Goal: Communication & Community: Answer question/provide support

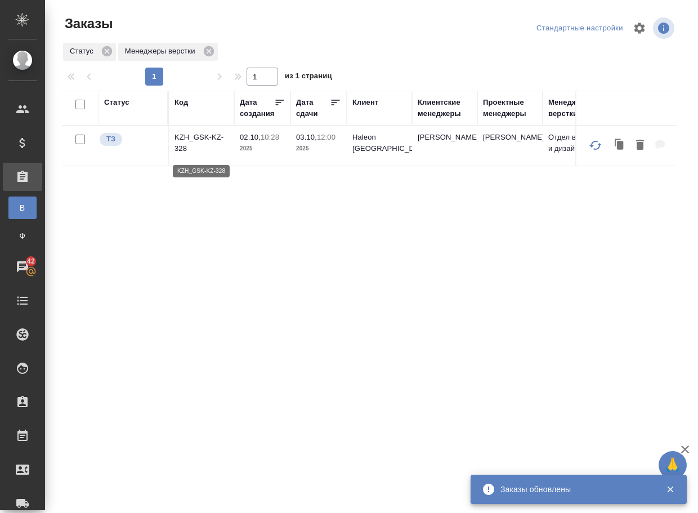
click at [197, 150] on p "KZH_GSK-KZ-328" at bounding box center [202, 143] width 54 height 23
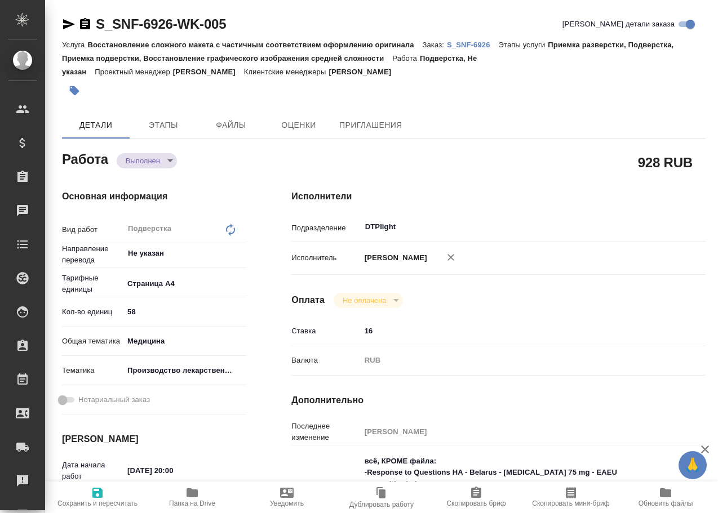
type textarea "x"
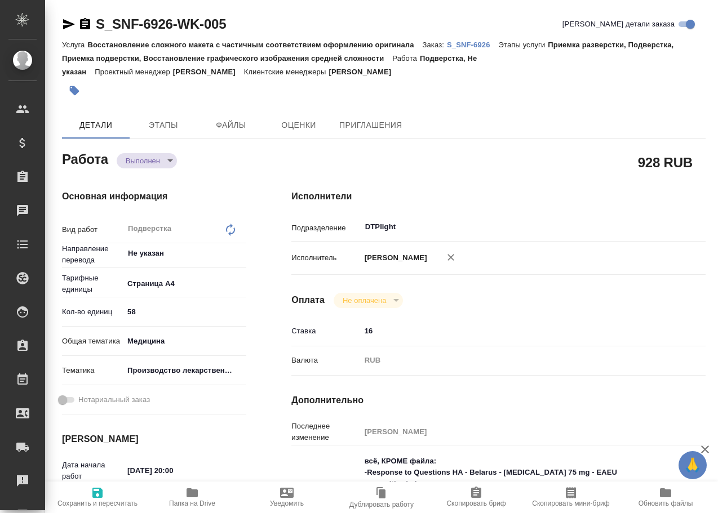
type textarea "x"
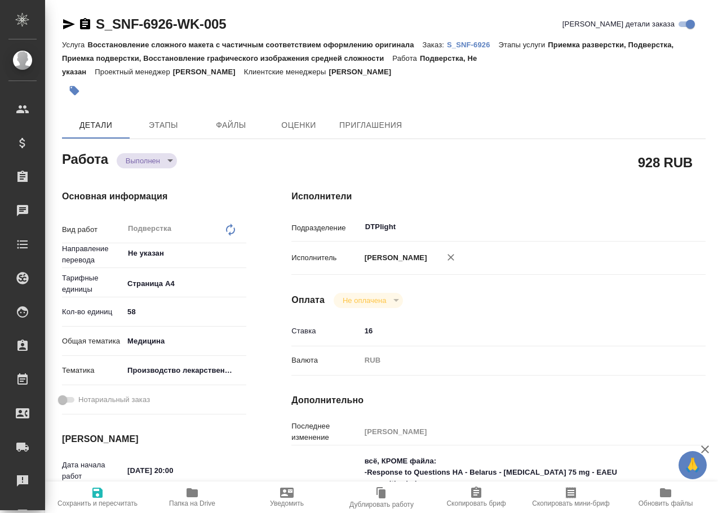
type textarea "x"
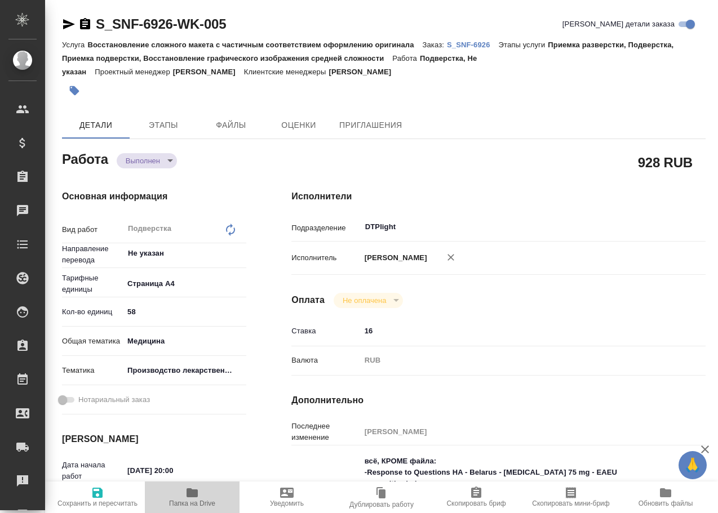
click at [193, 497] on icon "button" at bounding box center [191, 492] width 11 height 9
type textarea "x"
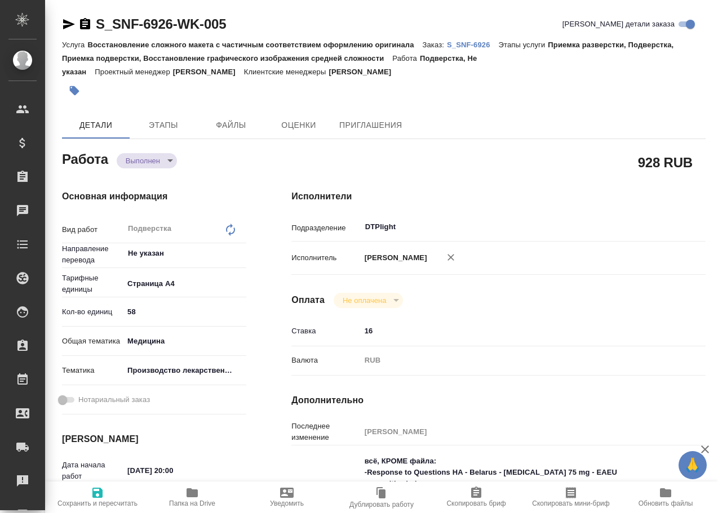
type textarea "x"
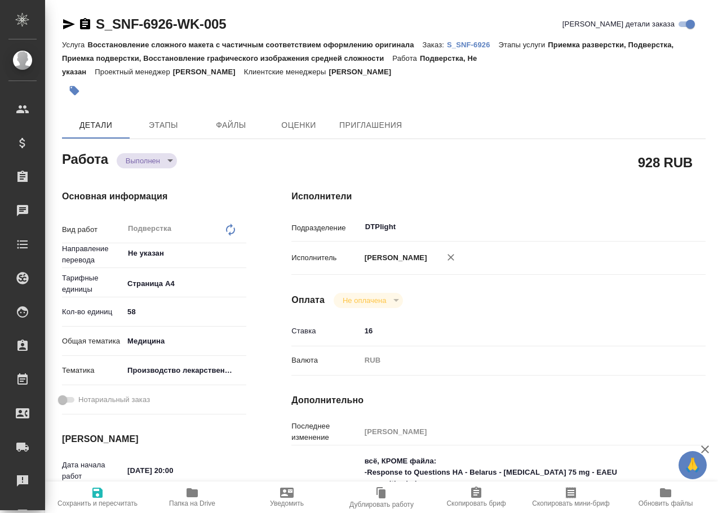
type textarea "x"
click at [155, 157] on body "🙏 .cls-1 fill:#fff; AWATERA Arsenyeva Vera Клиенты Спецификации Заказы 45 Чаты …" at bounding box center [359, 256] width 718 height 513
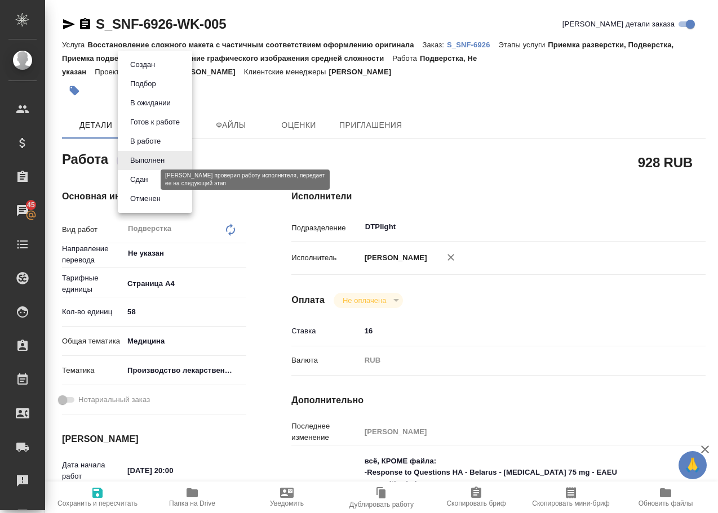
click at [146, 179] on button "Сдан" at bounding box center [139, 179] width 24 height 12
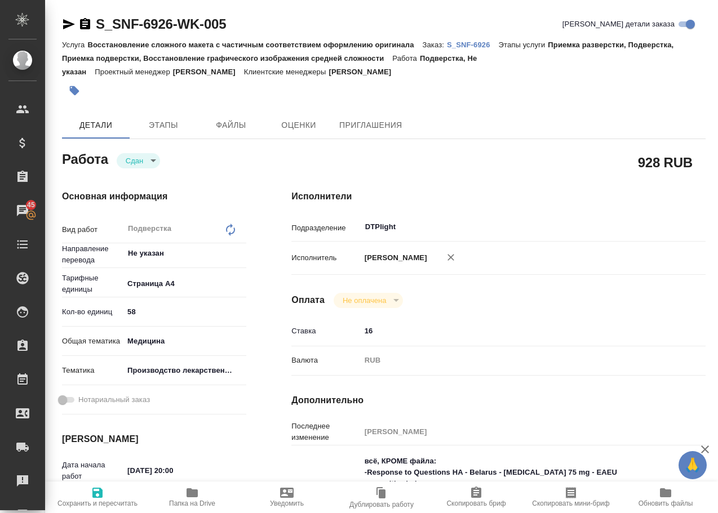
type textarea "x"
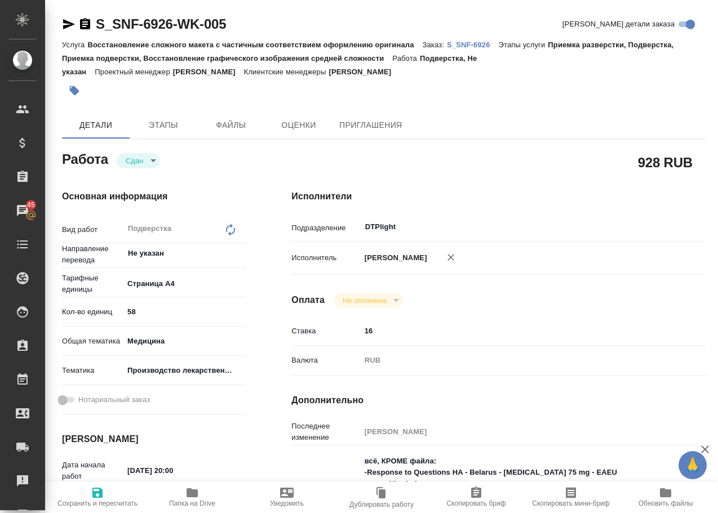
type textarea "x"
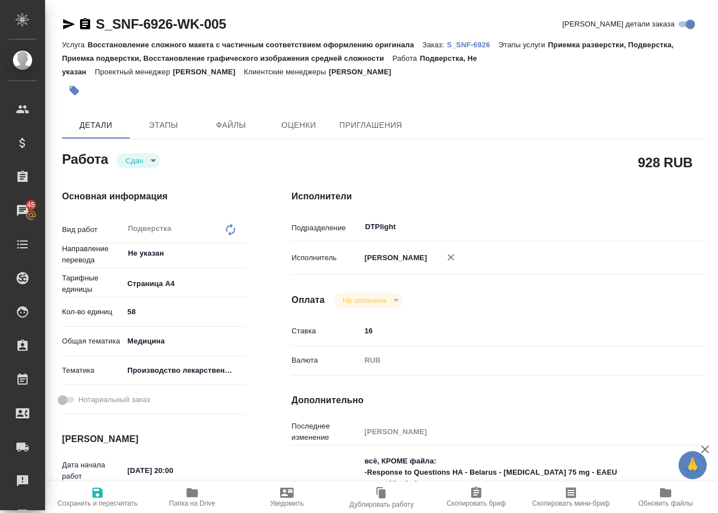
type textarea "x"
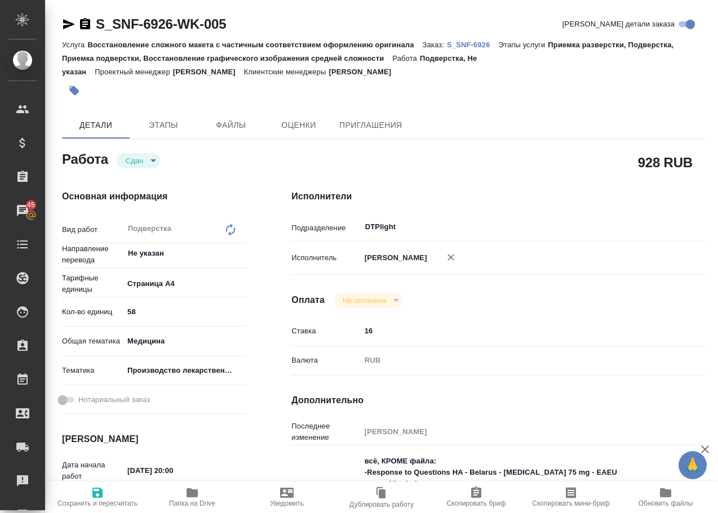
click at [479, 43] on p "S_SNF-6926" at bounding box center [473, 45] width 52 height 8
type textarea "x"
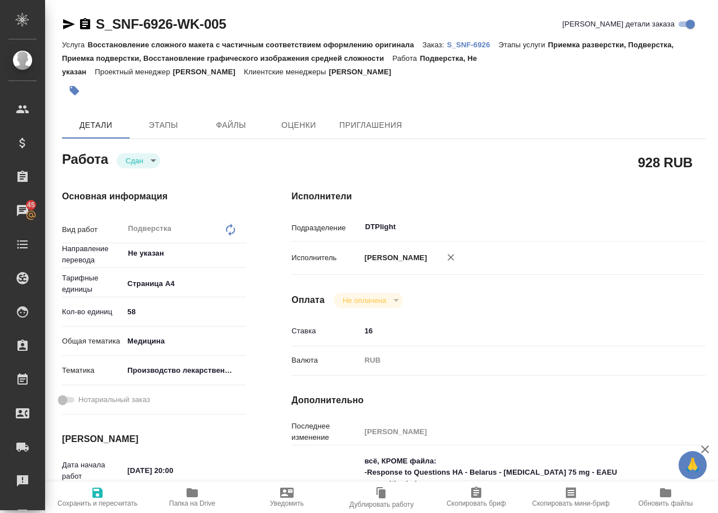
type textarea "x"
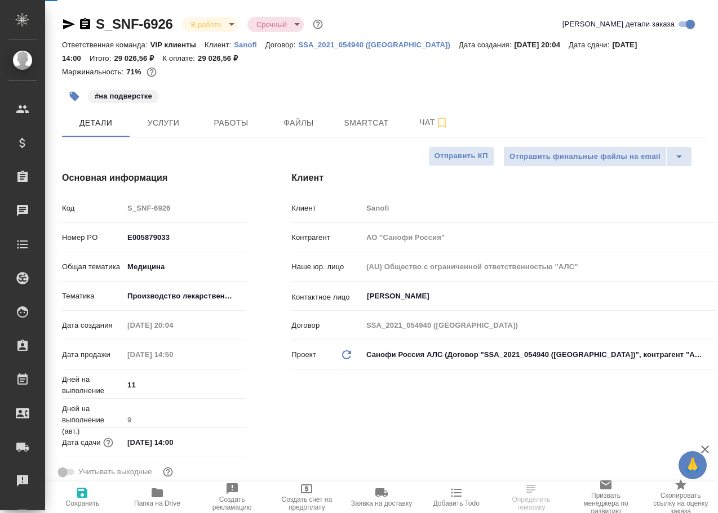
select select "RU"
type input "[PERSON_NAME]"
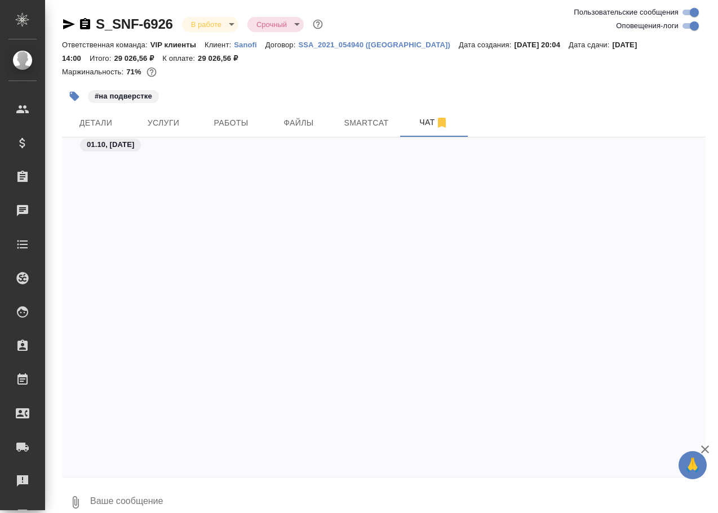
scroll to position [50115, 0]
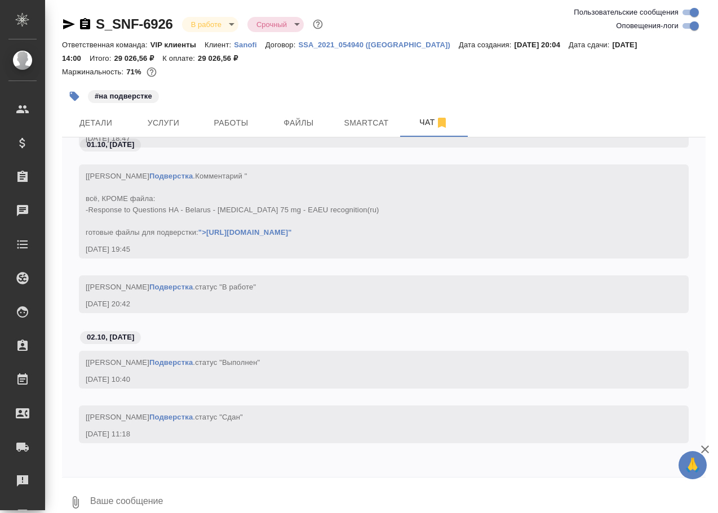
click at [149, 494] on textarea at bounding box center [397, 502] width 616 height 38
paste textarea "[URL][DOMAIN_NAME]"
type textarea "[URL][DOMAIN_NAME]"
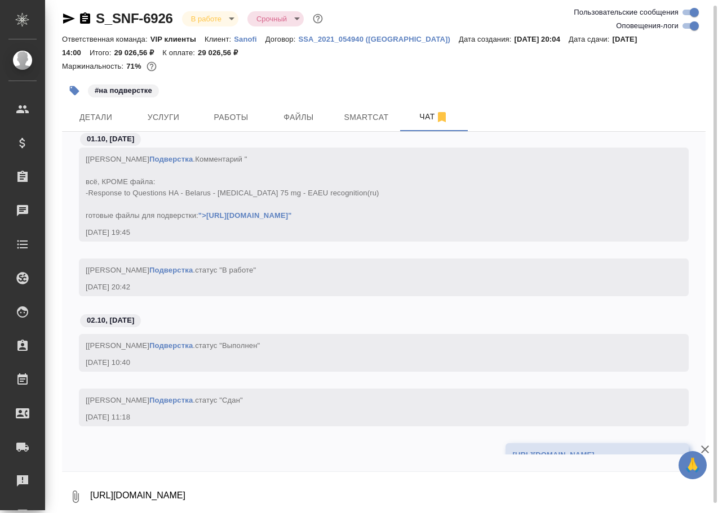
scroll to position [50169, 0]
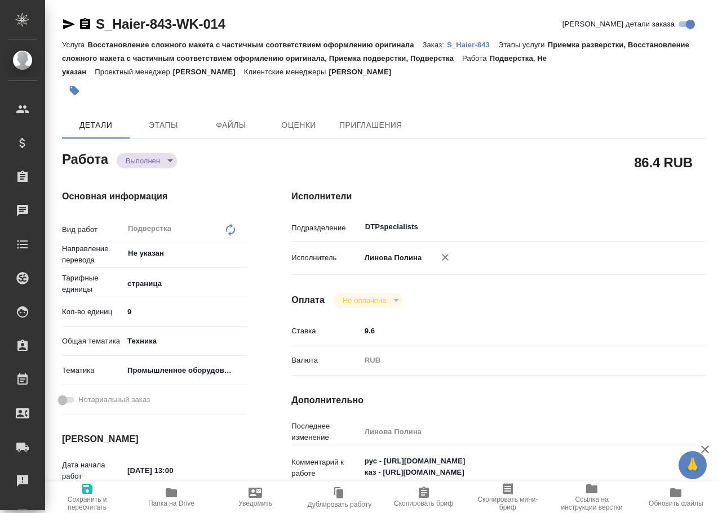
type textarea "x"
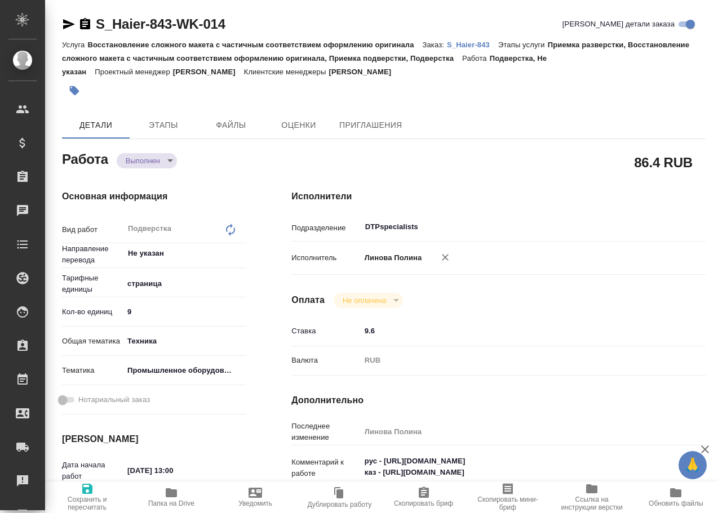
type textarea "x"
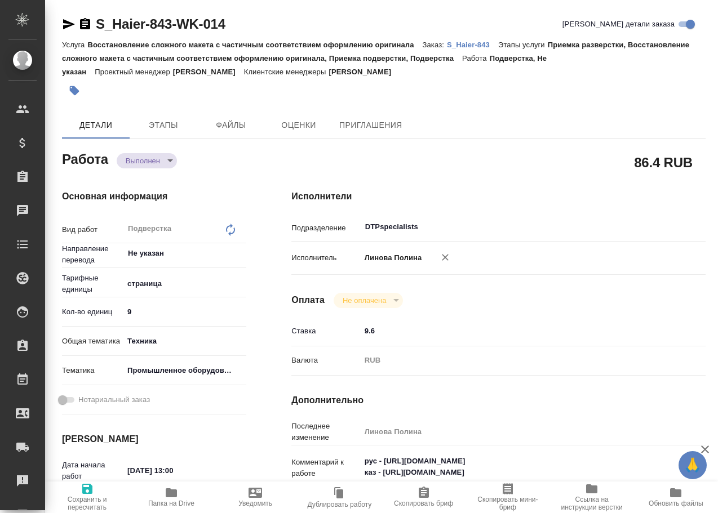
type textarea "x"
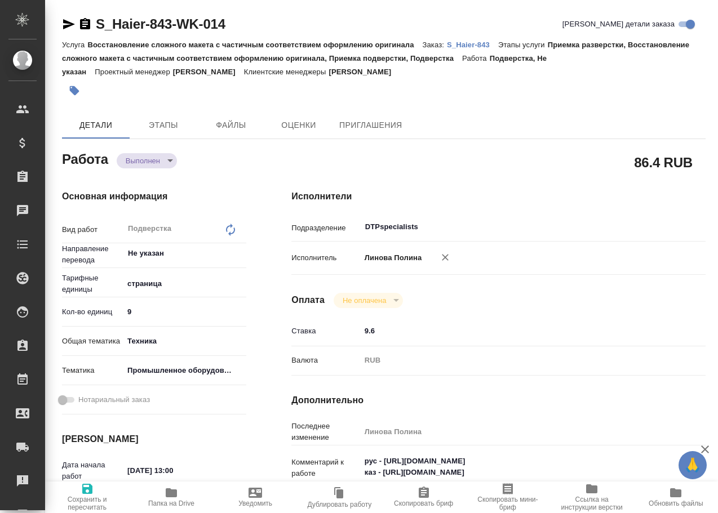
type textarea "x"
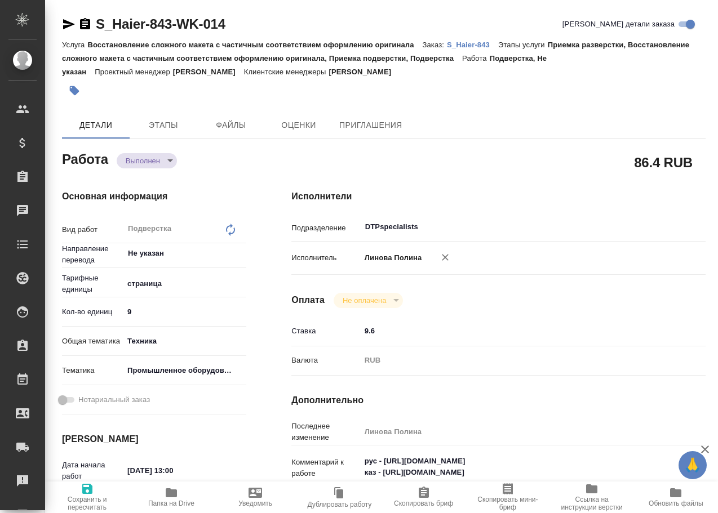
type textarea "x"
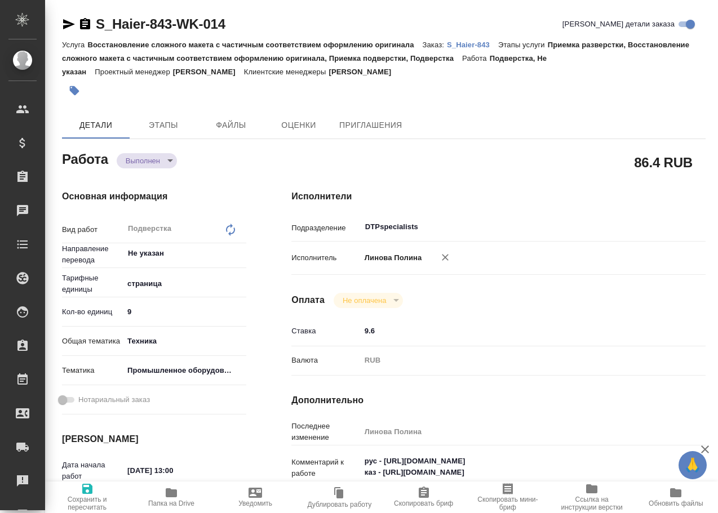
type textarea "x"
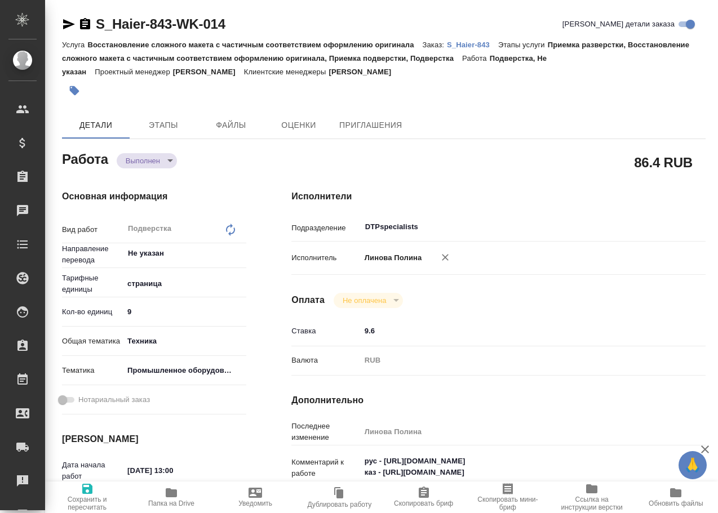
type textarea "x"
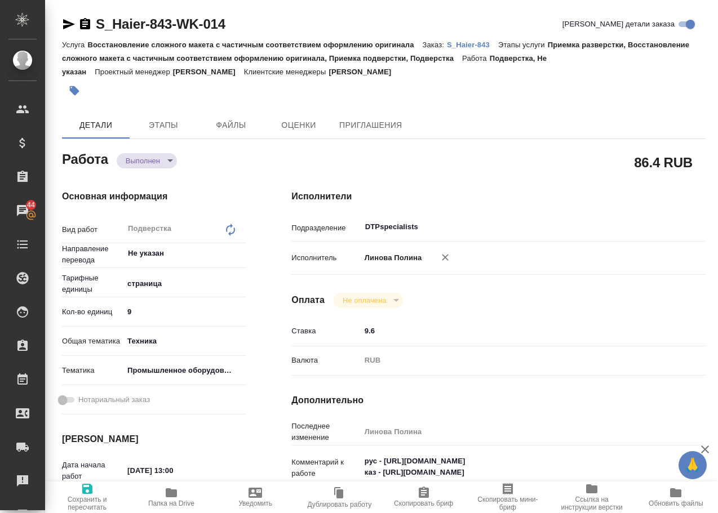
click at [150, 157] on body "🙏 .cls-1 fill:#fff; AWATERA Arsenyeva Vera Клиенты Спецификации Заказы 44 Чаты …" at bounding box center [359, 256] width 718 height 513
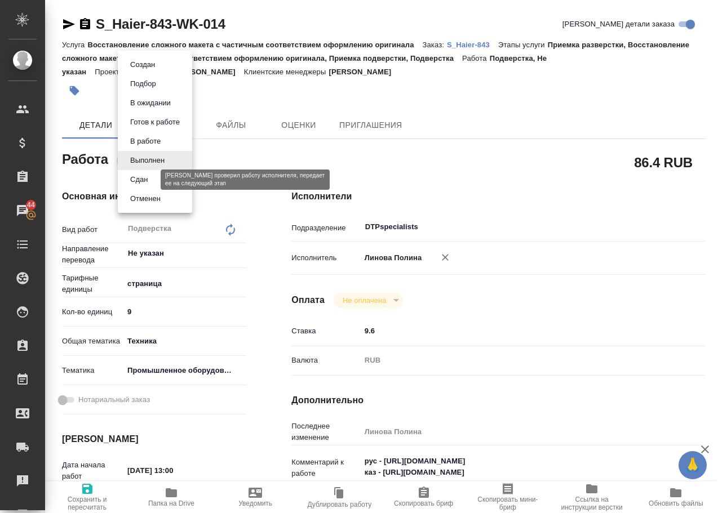
click at [142, 181] on button "Сдан" at bounding box center [139, 179] width 24 height 12
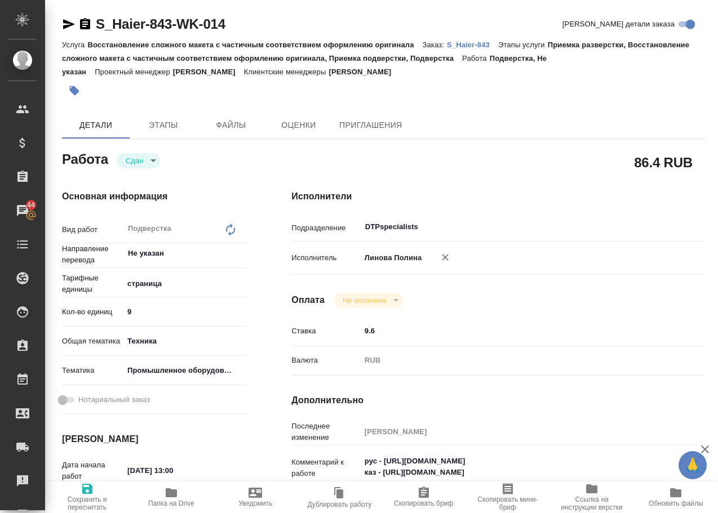
type textarea "x"
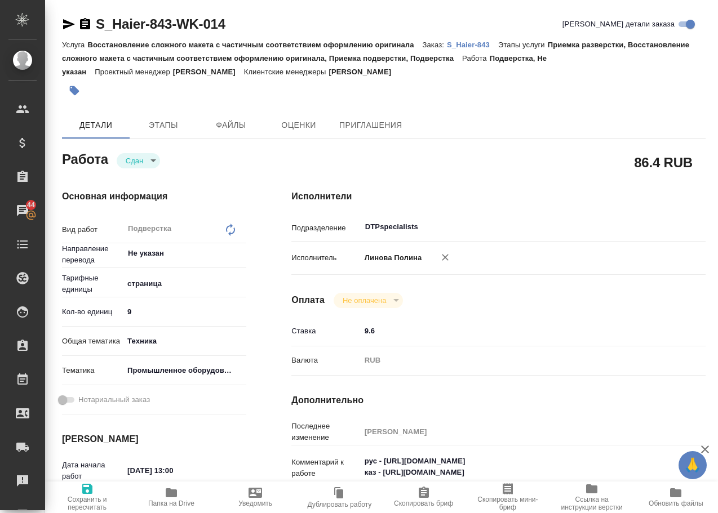
type textarea "x"
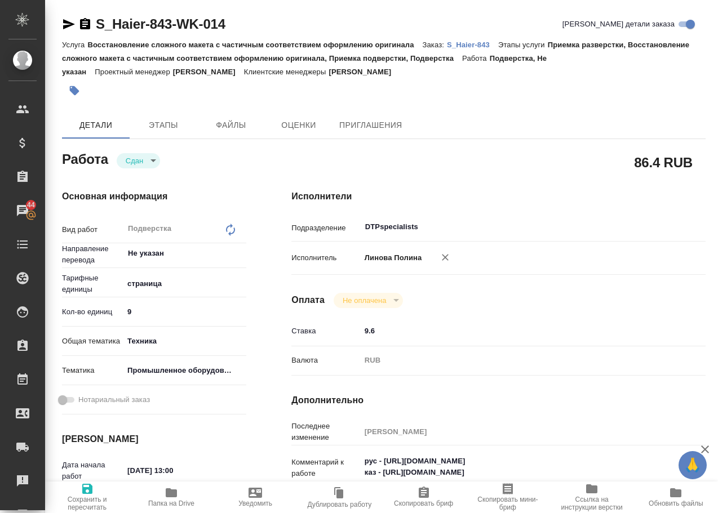
click at [466, 47] on p "S_Haier-843" at bounding box center [472, 45] width 51 height 8
type textarea "x"
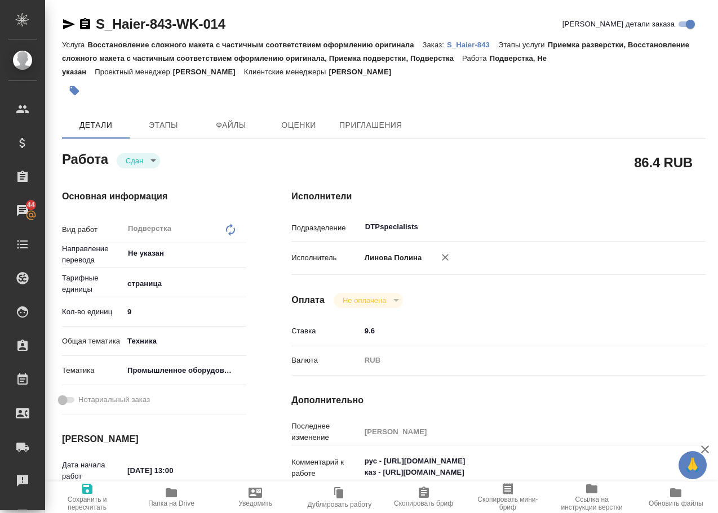
type textarea "x"
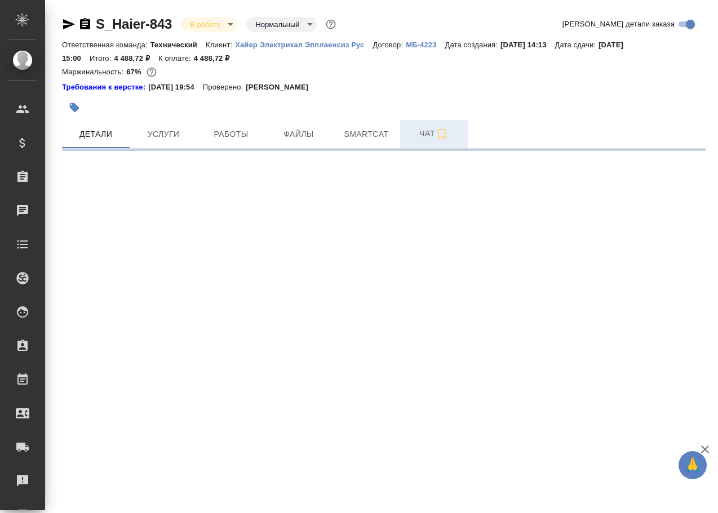
click at [428, 130] on span "Чат" at bounding box center [434, 134] width 54 height 14
select select "RU"
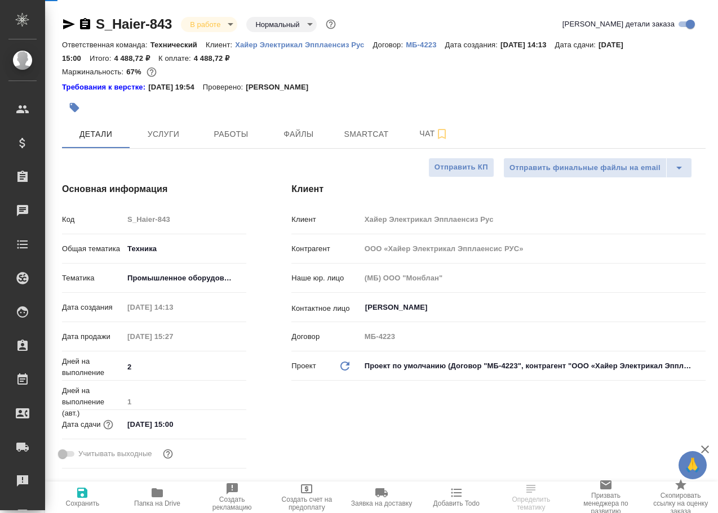
type textarea "x"
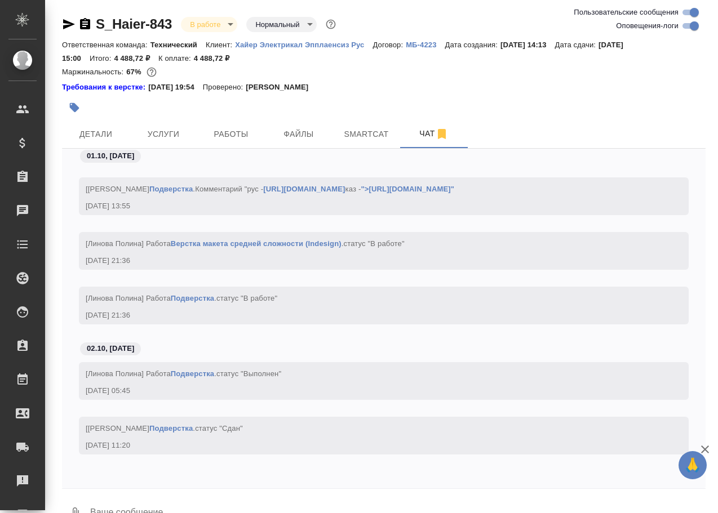
scroll to position [27, 0]
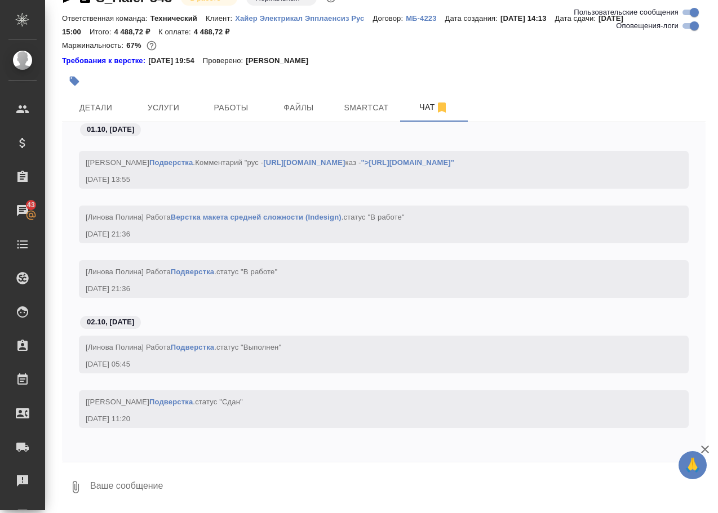
click at [141, 495] on textarea at bounding box center [397, 487] width 616 height 38
paste textarea "https://drive.awatera.com/apps/files/files/10570858?dir=/Shares/%D0%A5%D0%B0%D0…"
type textarea "https://drive.awatera.com/apps/files/files/10570858?dir=/Shares/%D0%A5%D0%B0%D0…"
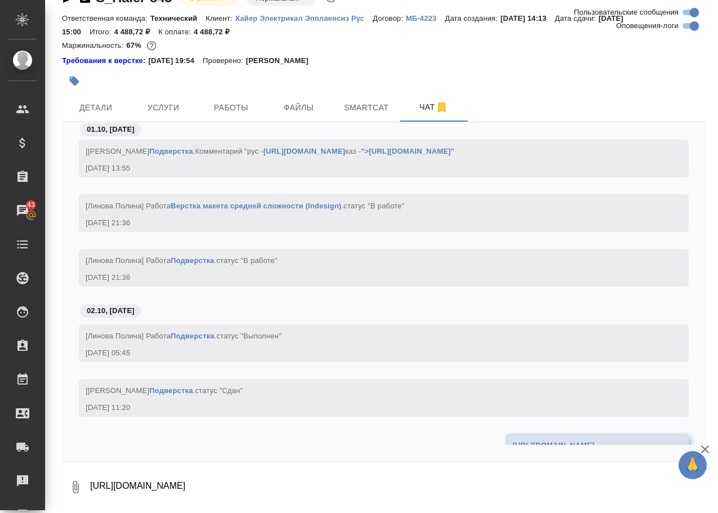
scroll to position [15177, 0]
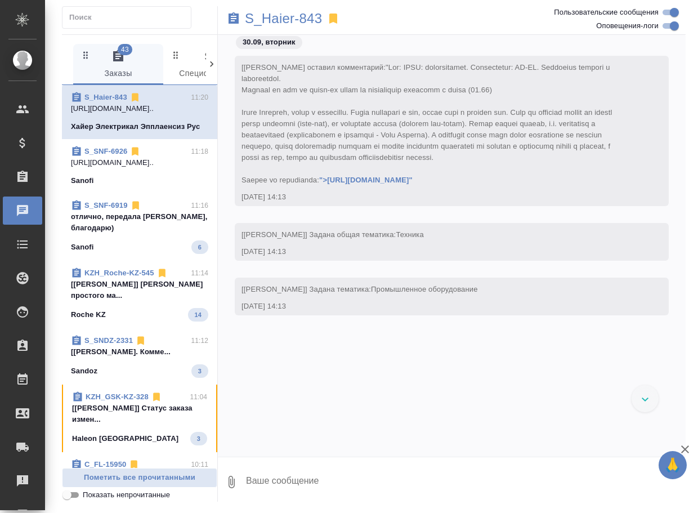
scroll to position [18632, 0]
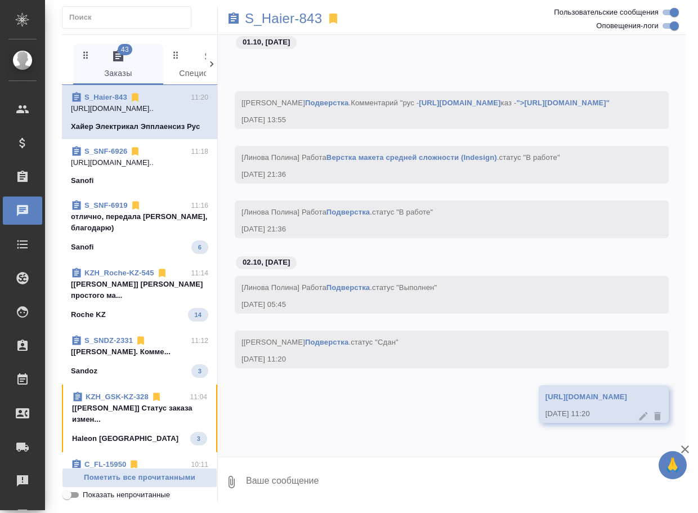
click at [123, 445] on span "KZH_GSK-KZ-328 11:04 [[PERSON_NAME]] Статус заказа измен... Haleon Kazakhstan 3" at bounding box center [139, 418] width 135 height 54
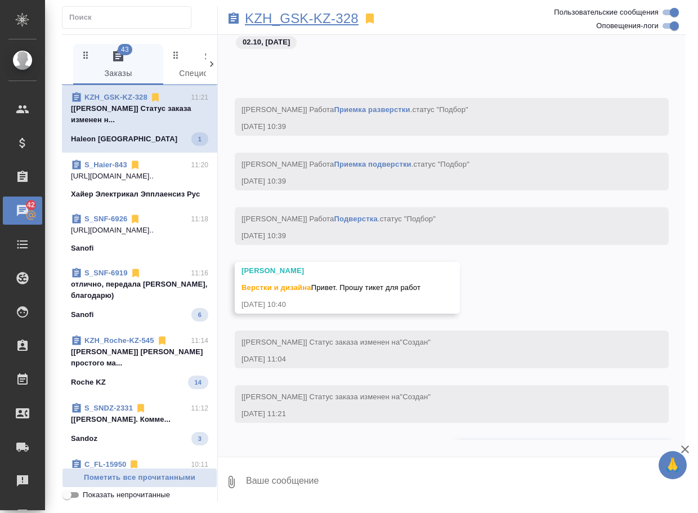
scroll to position [947, 0]
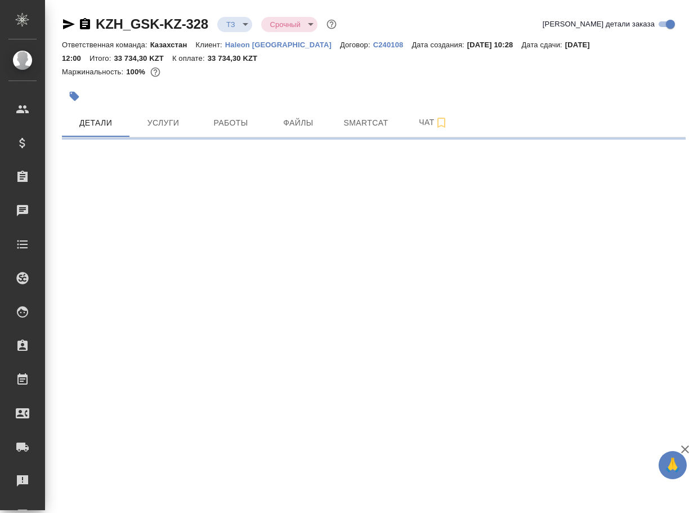
select select "RU"
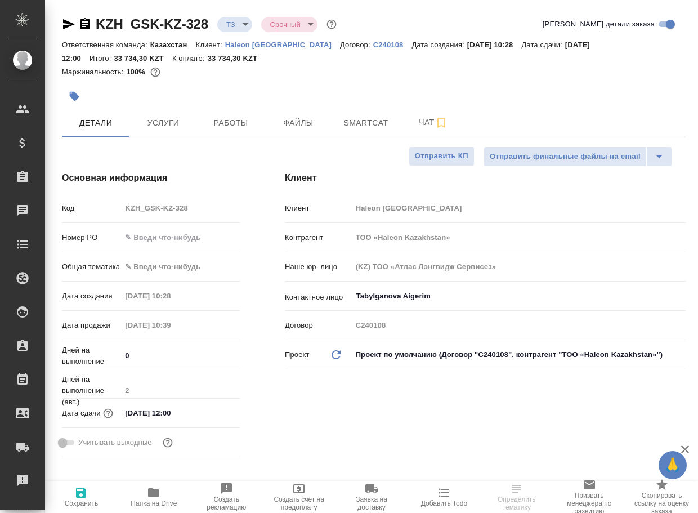
type textarea "x"
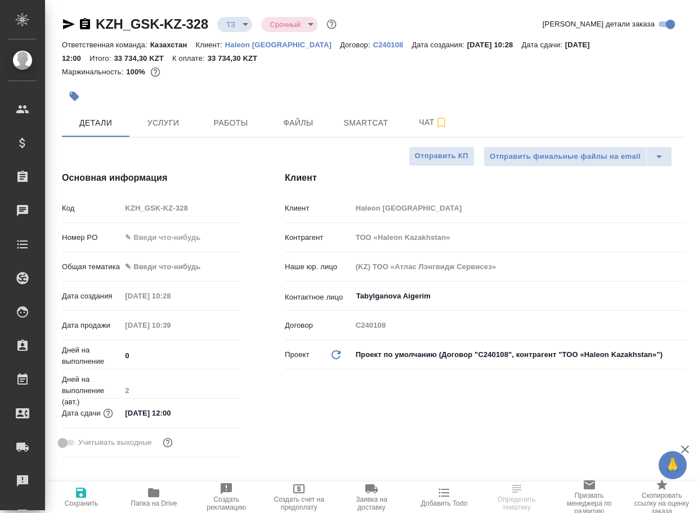
type textarea "x"
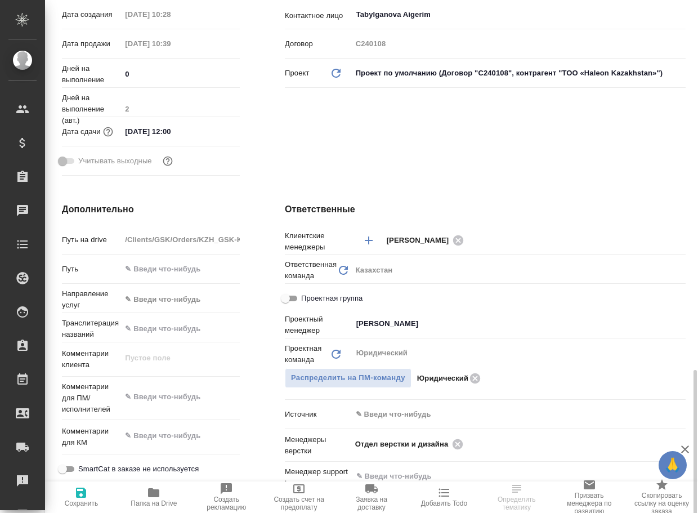
type textarea "x"
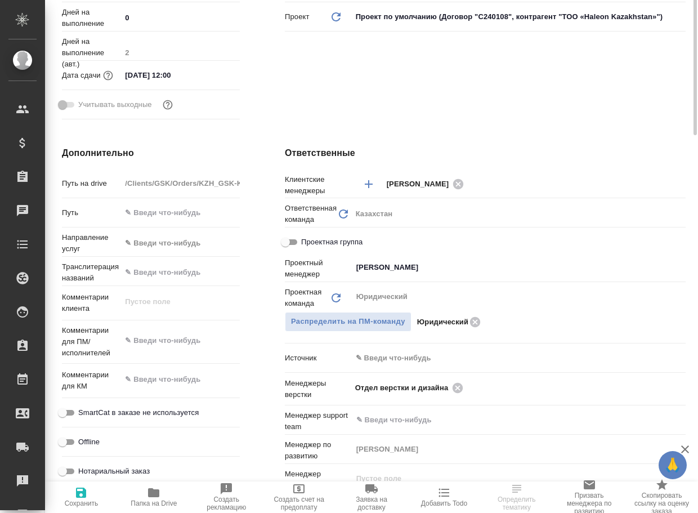
scroll to position [113, 0]
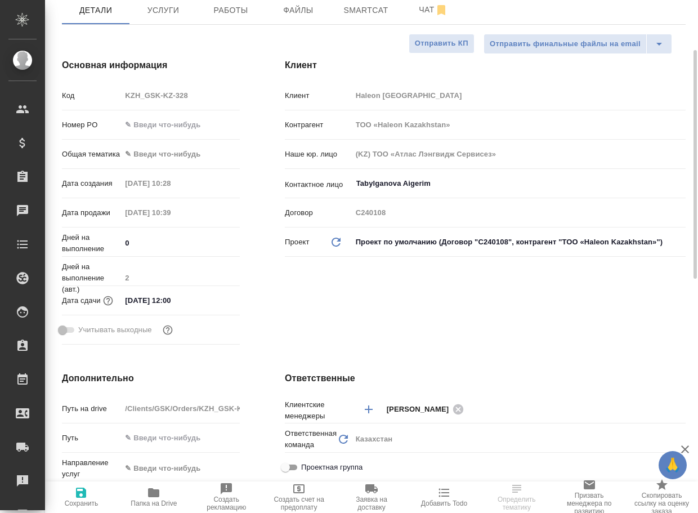
click at [158, 501] on span "Папка на Drive" at bounding box center [154, 504] width 46 height 8
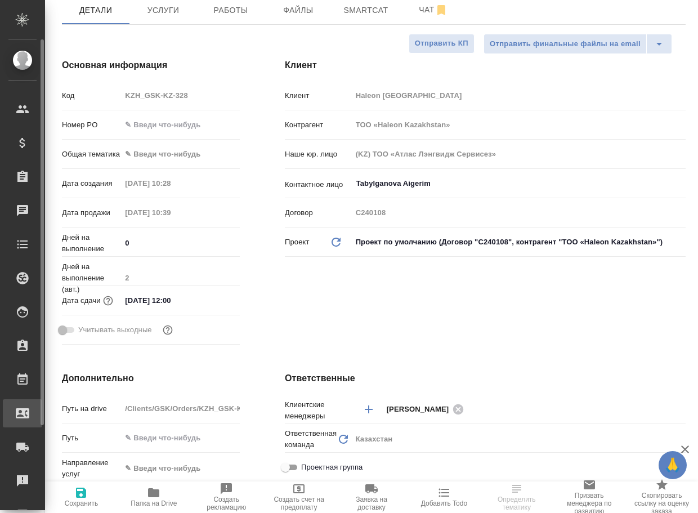
type textarea "x"
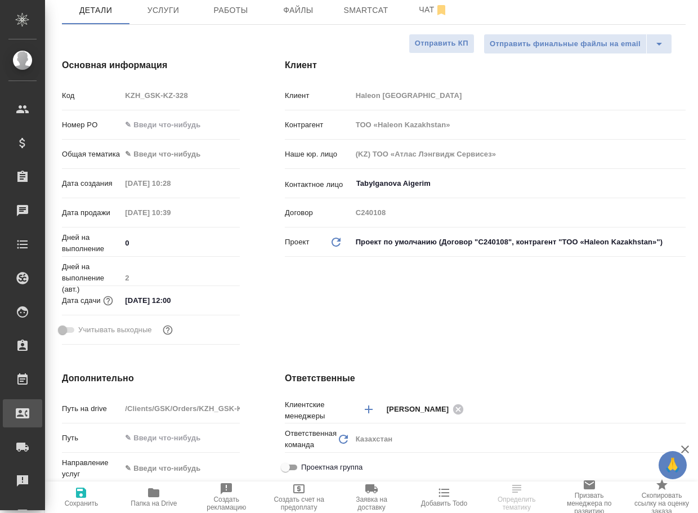
type textarea "x"
select select "RU"
type textarea "x"
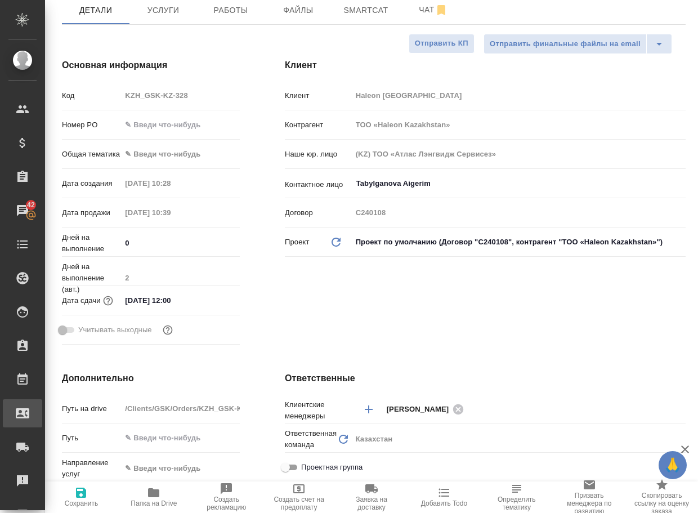
type textarea "x"
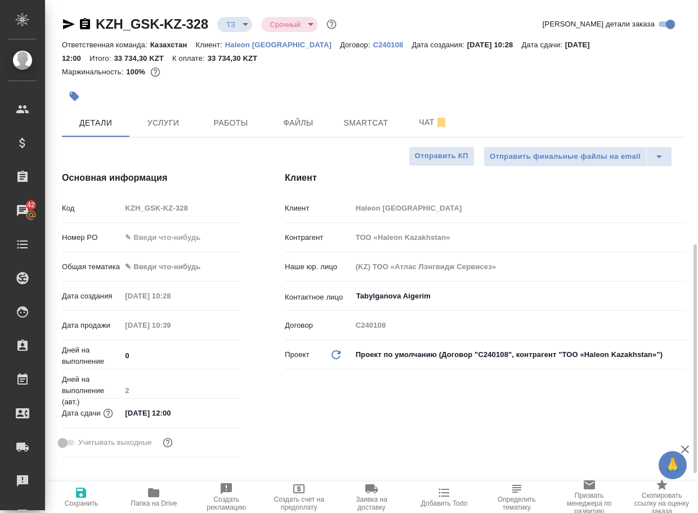
scroll to position [451, 0]
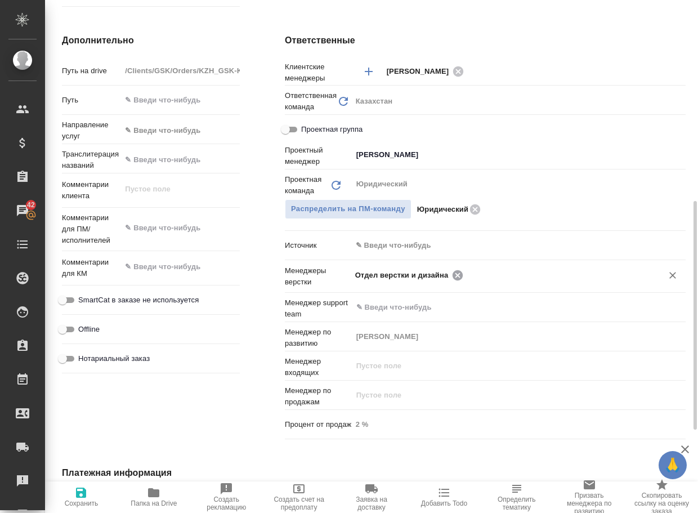
click at [460, 275] on icon at bounding box center [458, 275] width 10 height 10
type textarea "x"
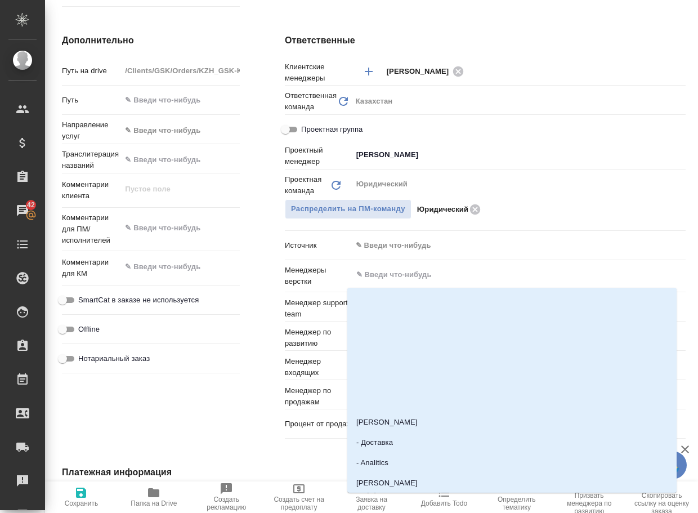
click at [460, 275] on input "text" at bounding box center [499, 275] width 289 height 14
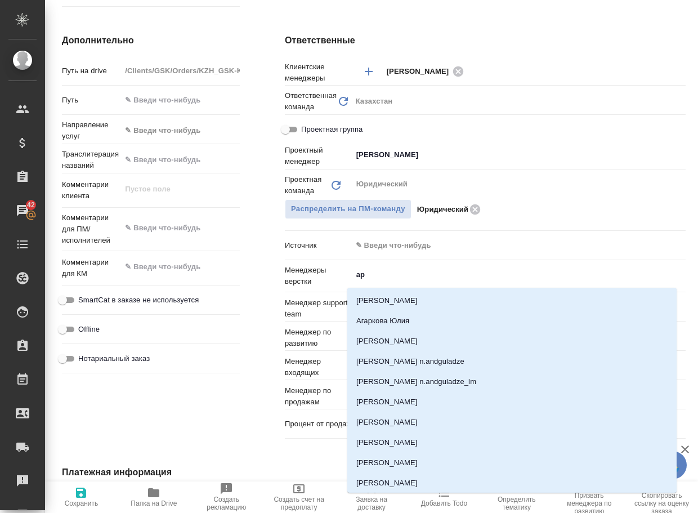
type input "арс"
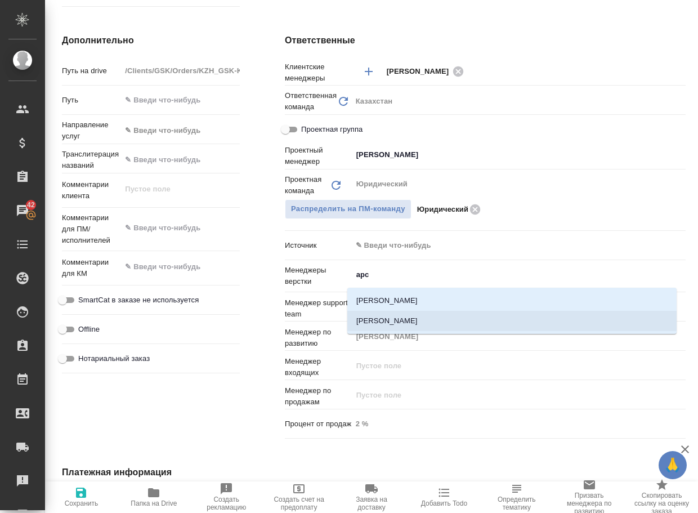
click at [427, 321] on li "[PERSON_NAME]" at bounding box center [511, 321] width 329 height 20
type textarea "x"
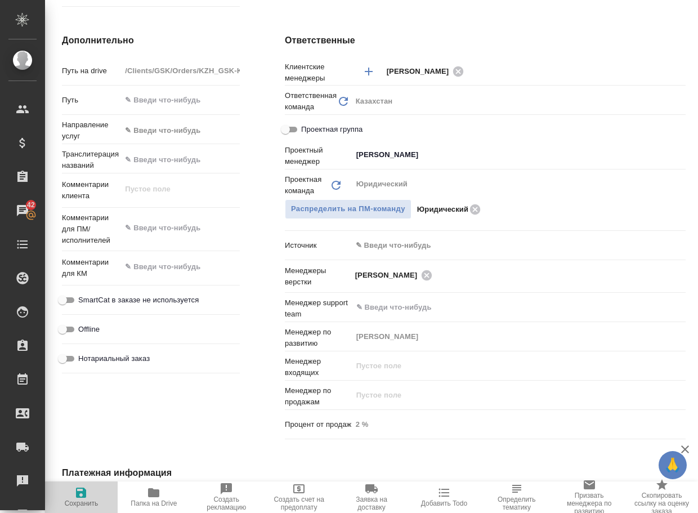
click at [92, 492] on span "Сохранить" at bounding box center [81, 496] width 59 height 21
type textarea "x"
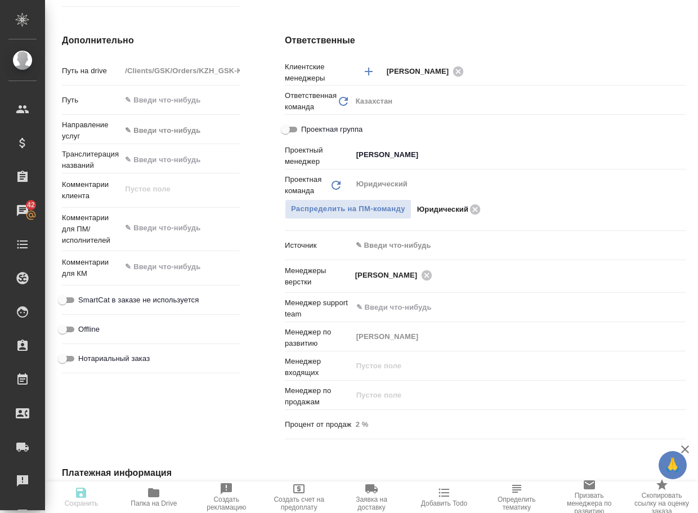
type textarea "x"
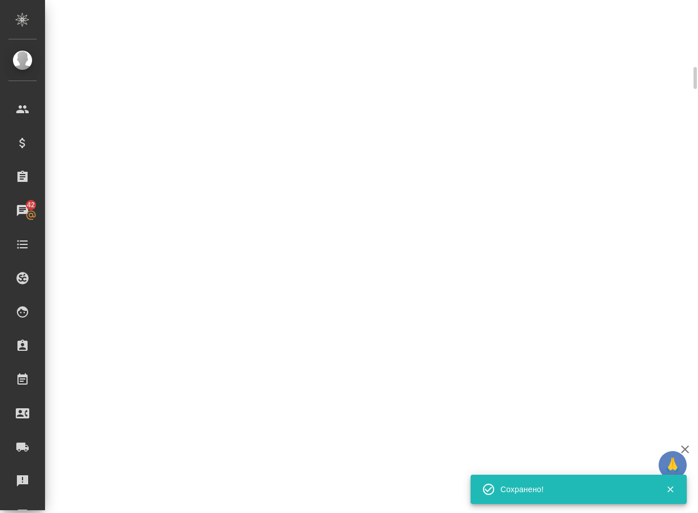
select select "RU"
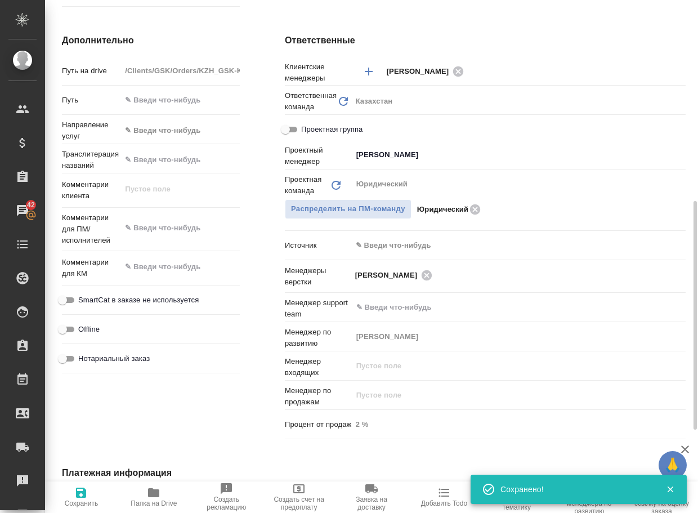
type textarea "x"
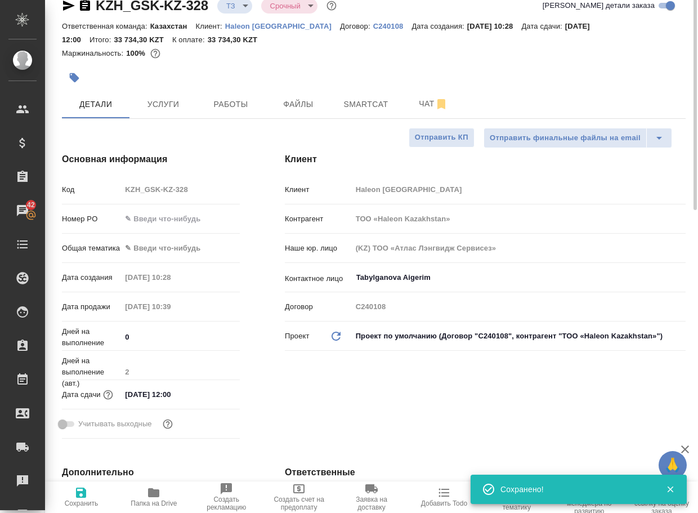
scroll to position [0, 0]
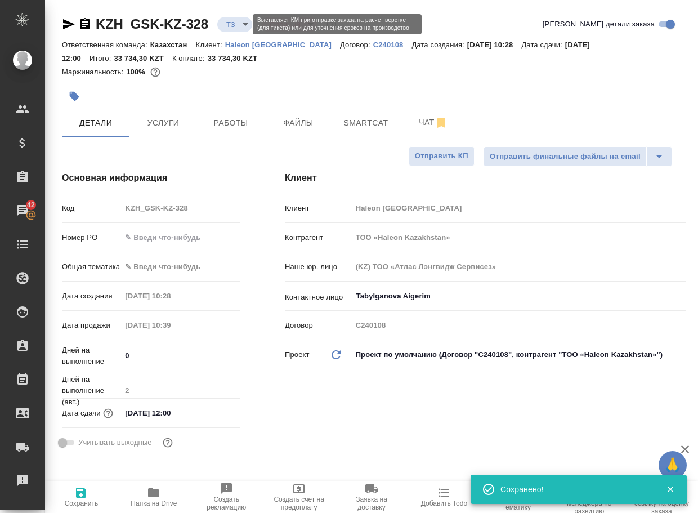
click at [239, 23] on body "🙏 .cls-1 fill:#fff; AWATERA Arsenyeva [PERSON_NAME] Спецификации Заказы 42 Чаты…" at bounding box center [349, 256] width 698 height 513
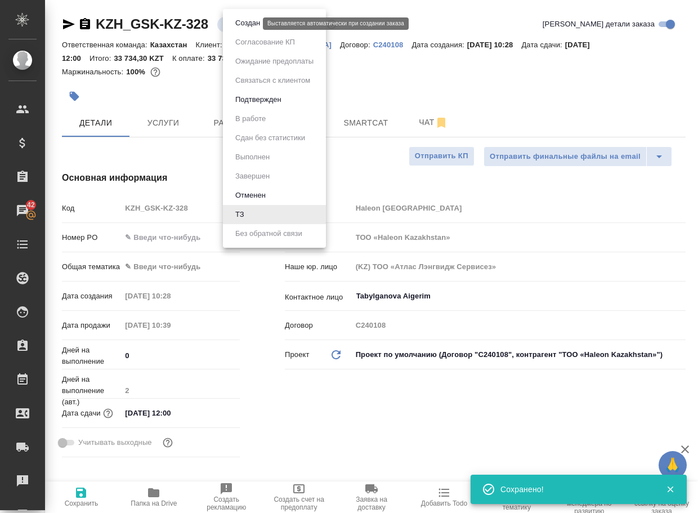
click at [244, 24] on button "Создан" at bounding box center [248, 23] width 32 height 12
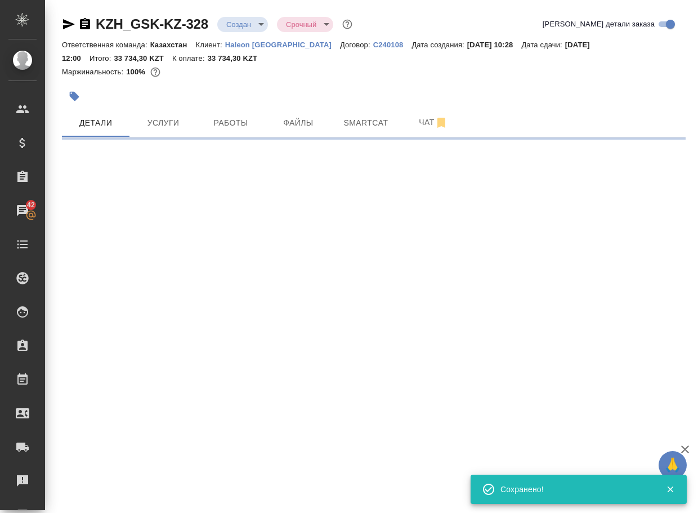
select select "RU"
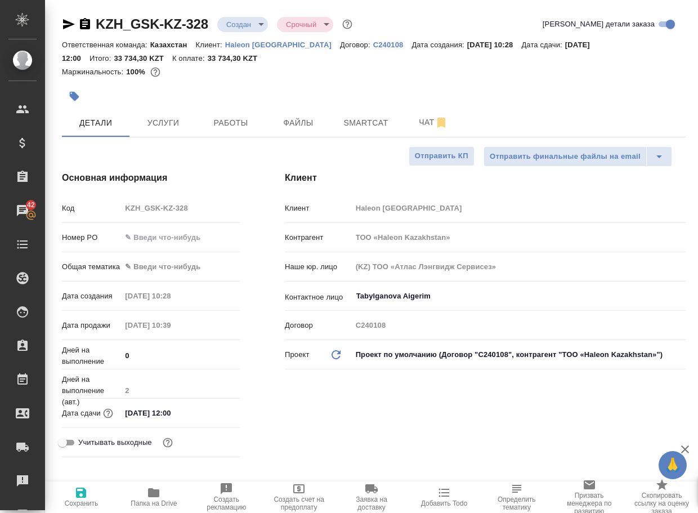
type textarea "x"
drag, startPoint x: 219, startPoint y: 30, endPoint x: 82, endPoint y: 31, distance: 136.9
click at [82, 31] on div "KZH_GSK-KZ-328 Создан new Срочный urgent" at bounding box center [208, 24] width 293 height 18
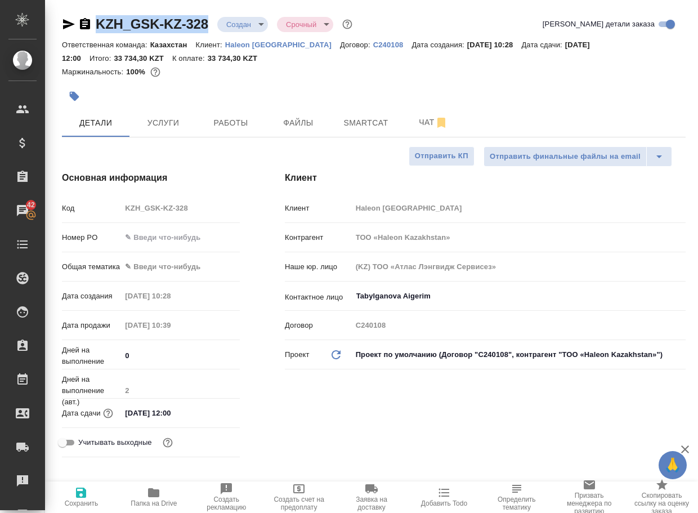
copy link "KZH_GSK-KZ-328"
type textarea "x"
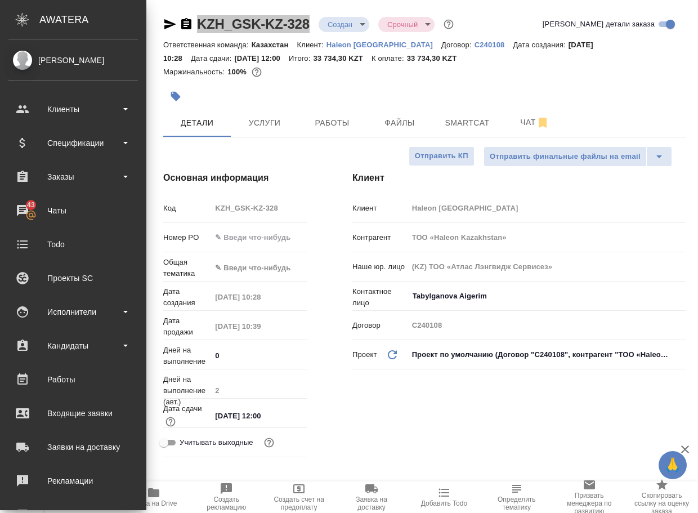
type textarea "x"
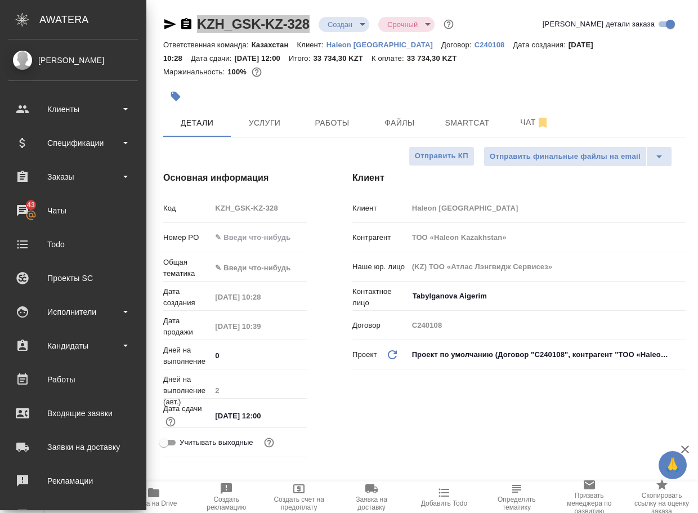
type textarea "x"
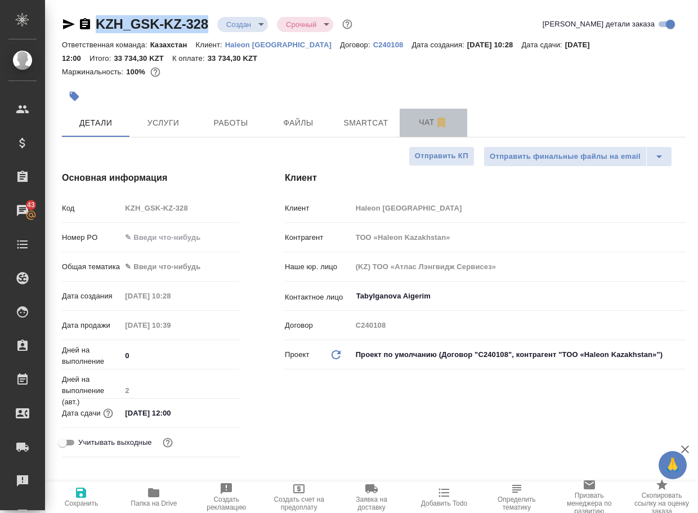
click at [421, 123] on span "Чат" at bounding box center [434, 122] width 54 height 14
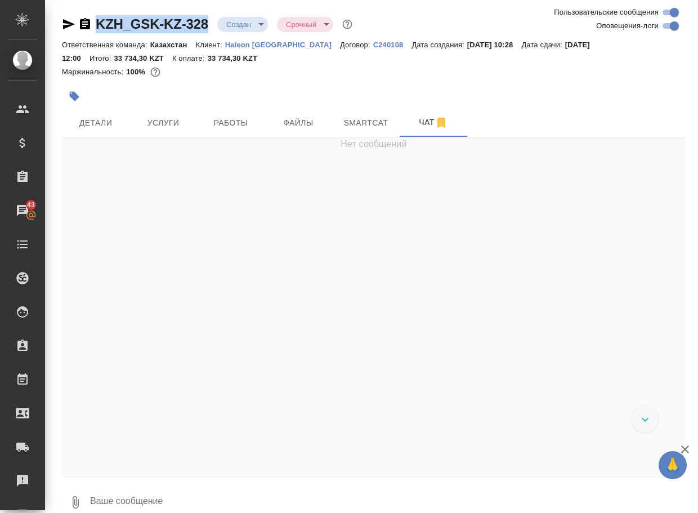
scroll to position [477, 0]
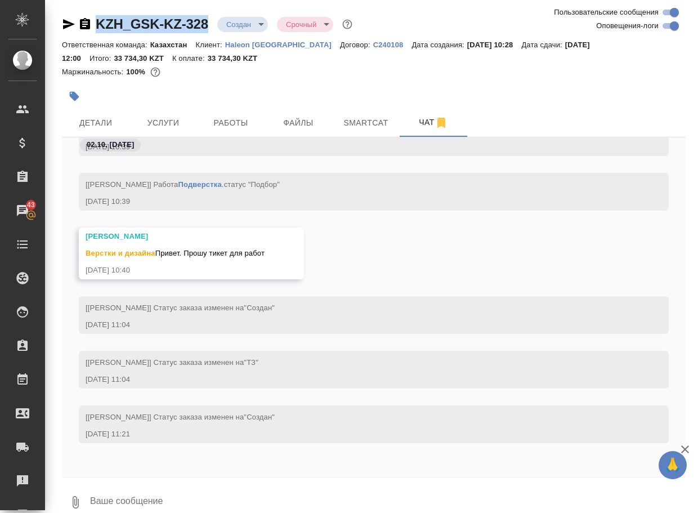
click at [70, 503] on icon "button" at bounding box center [76, 503] width 14 height 14
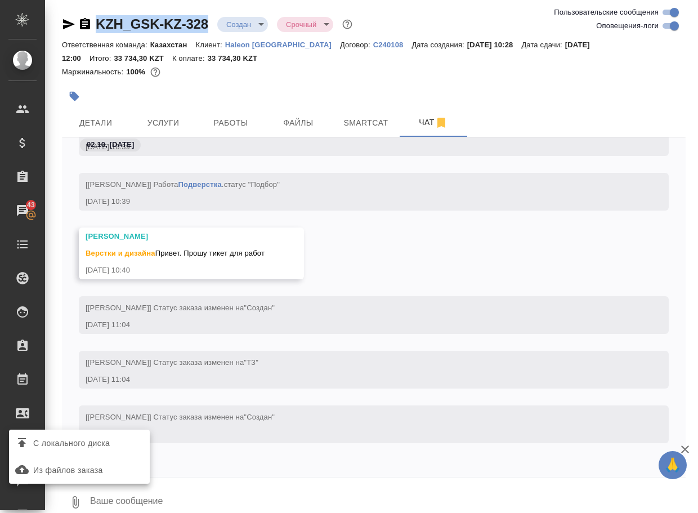
click at [88, 443] on span "С локального диска" at bounding box center [71, 443] width 77 height 14
click at [0, 0] on input "С локального диска" at bounding box center [0, 0] width 0 height 0
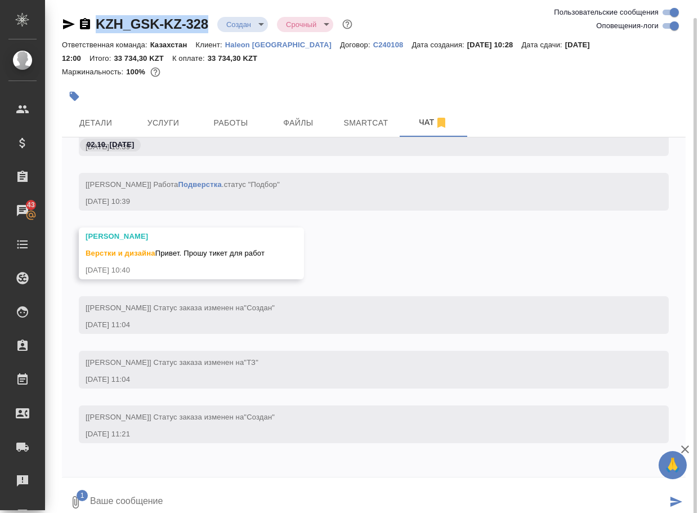
scroll to position [9, 0]
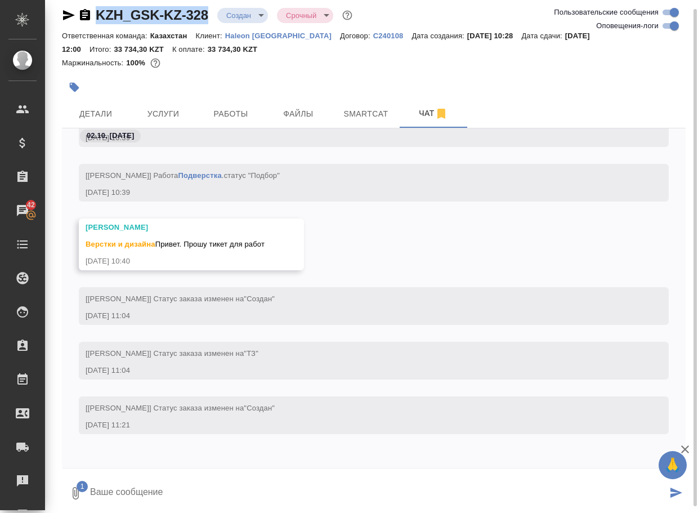
drag, startPoint x: 157, startPoint y: 490, endPoint x: 149, endPoint y: 478, distance: 13.9
click at [155, 490] on textarea at bounding box center [378, 493] width 578 height 38
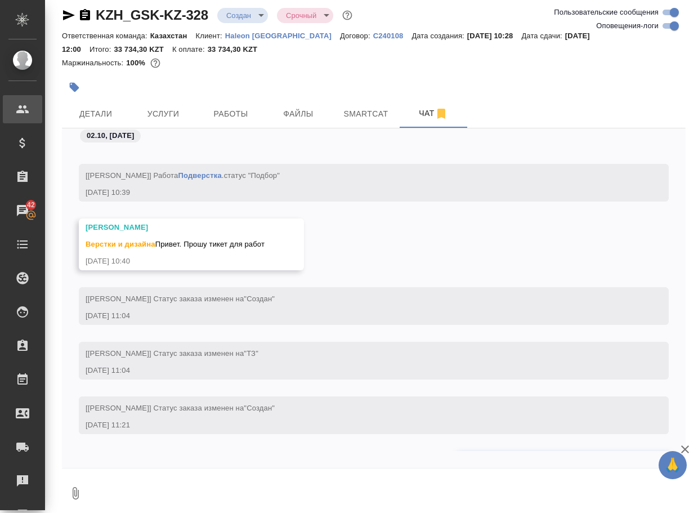
scroll to position [554, 0]
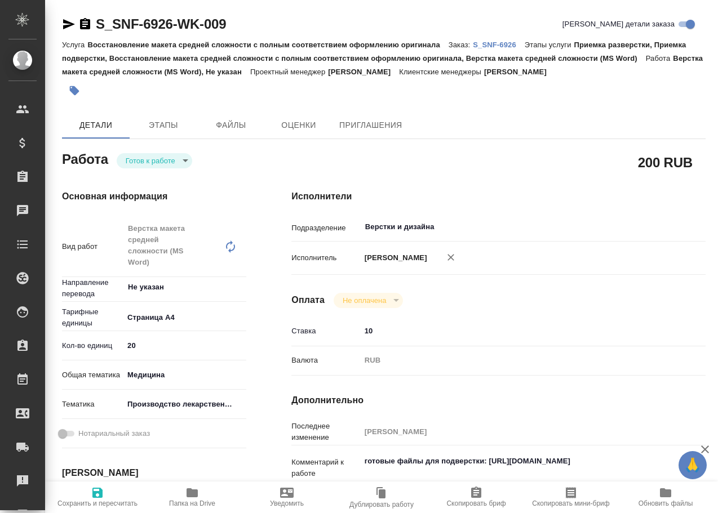
type textarea "x"
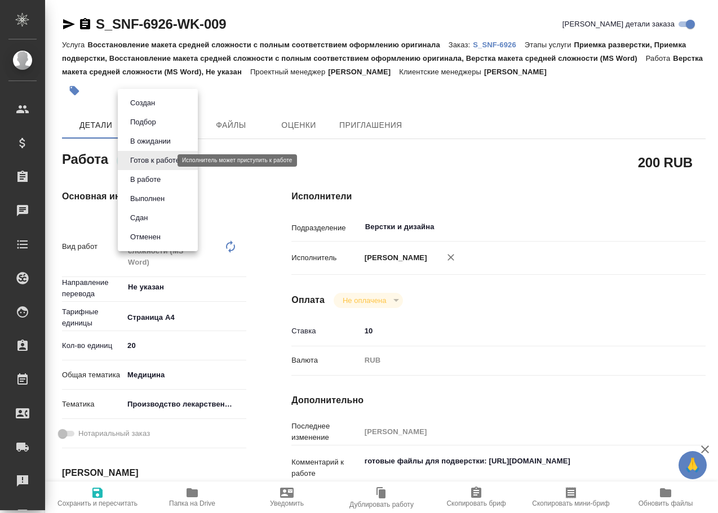
click at [156, 160] on body "🙏 .cls-1 fill:#fff; AWATERA Arsenyeva Vera Клиенты Спецификации Заказы Чаты Tod…" at bounding box center [359, 256] width 718 height 513
type textarea "x"
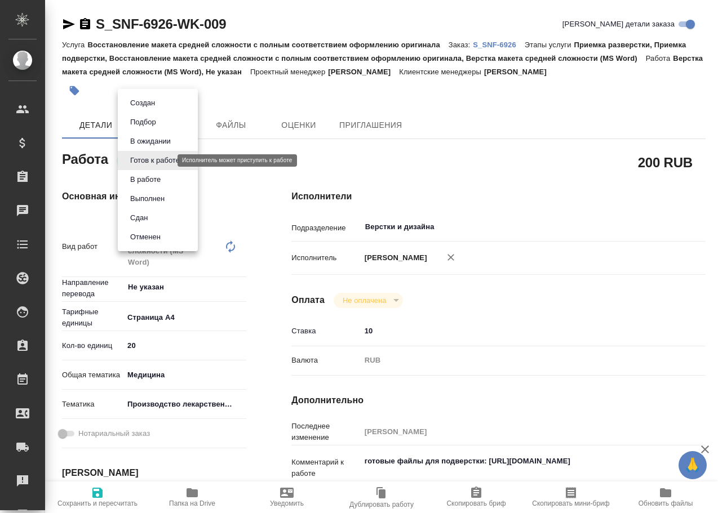
type textarea "x"
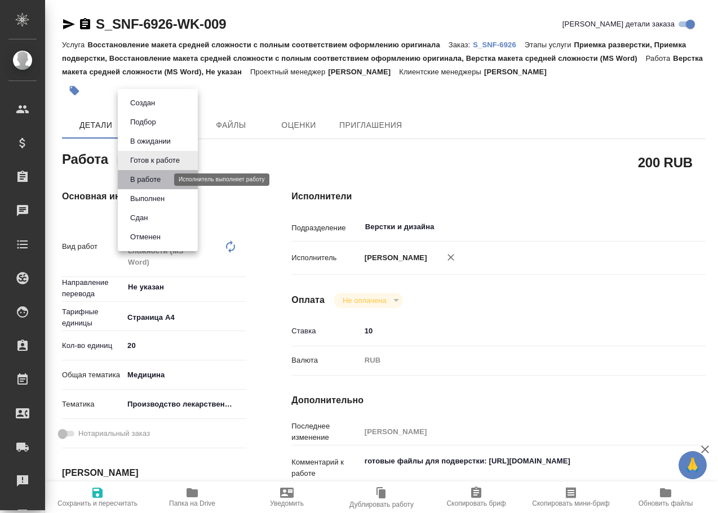
click at [158, 184] on button "В работе" at bounding box center [145, 179] width 37 height 12
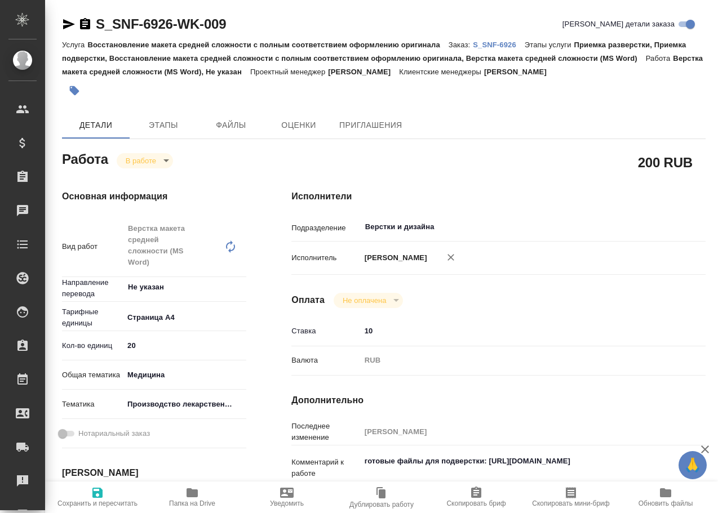
type textarea "x"
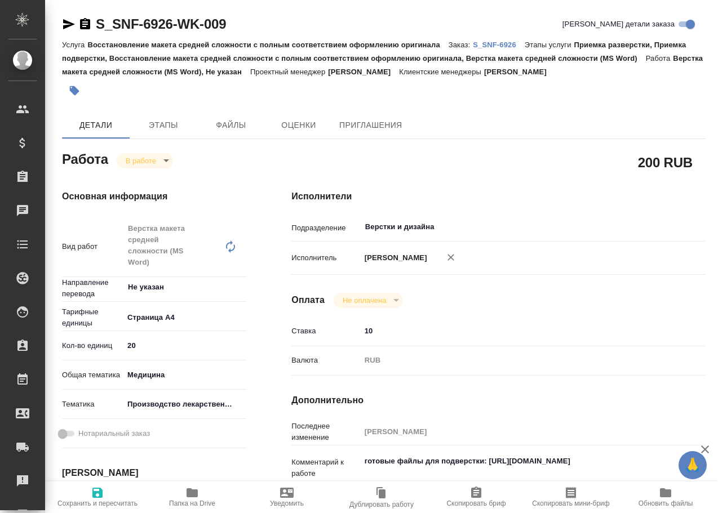
type textarea "x"
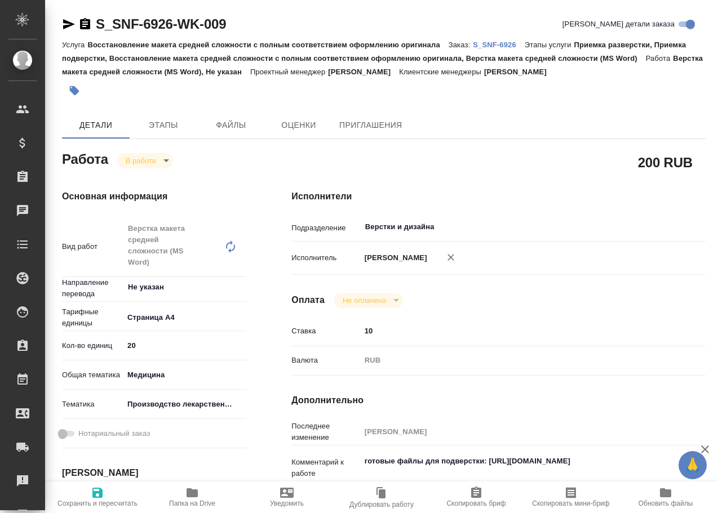
type textarea "x"
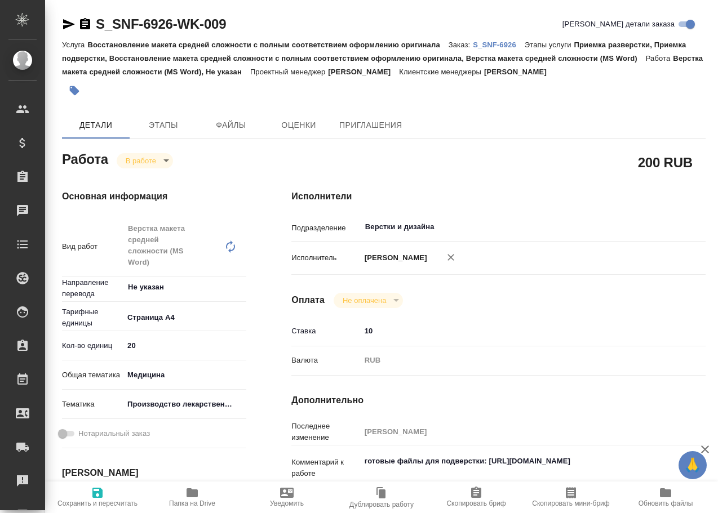
type textarea "x"
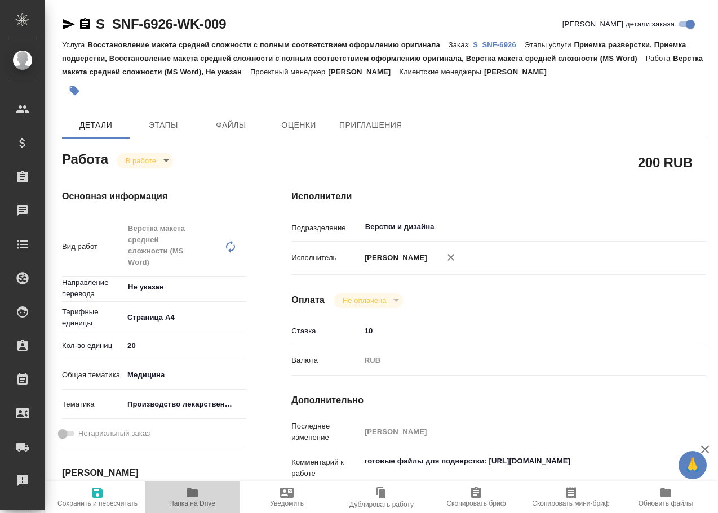
click at [197, 496] on icon "button" at bounding box center [191, 492] width 11 height 9
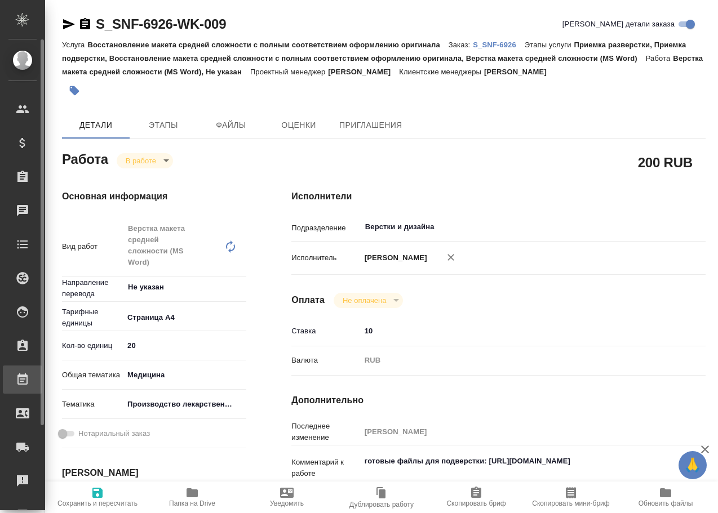
type textarea "x"
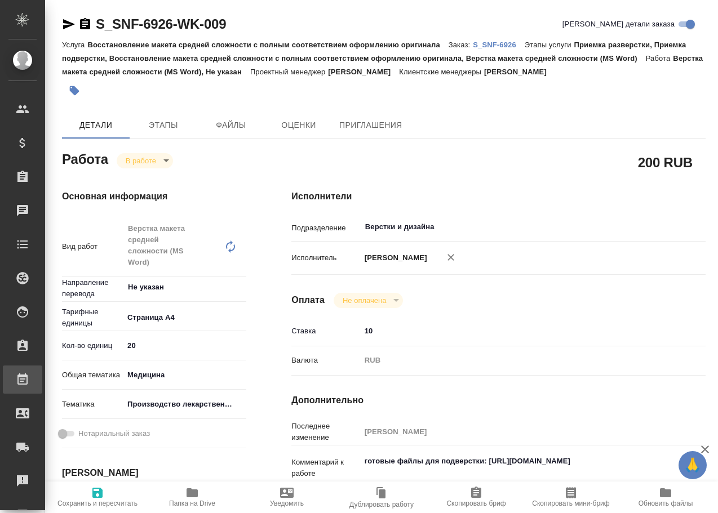
type textarea "x"
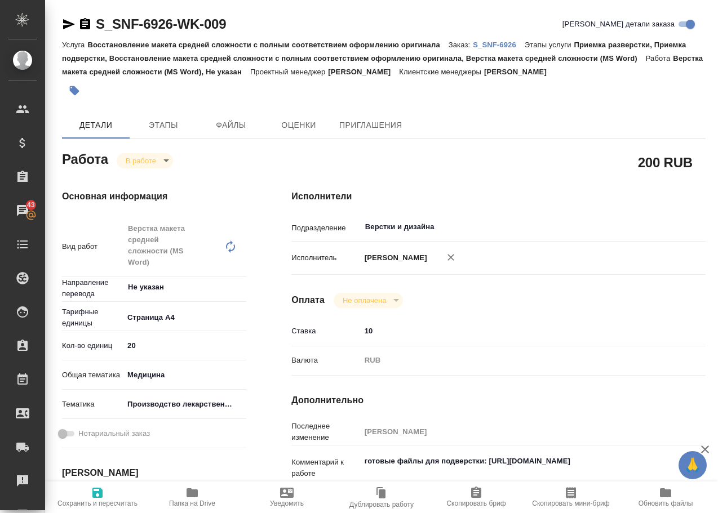
click at [500, 45] on p "S_SNF-6926" at bounding box center [499, 45] width 52 height 8
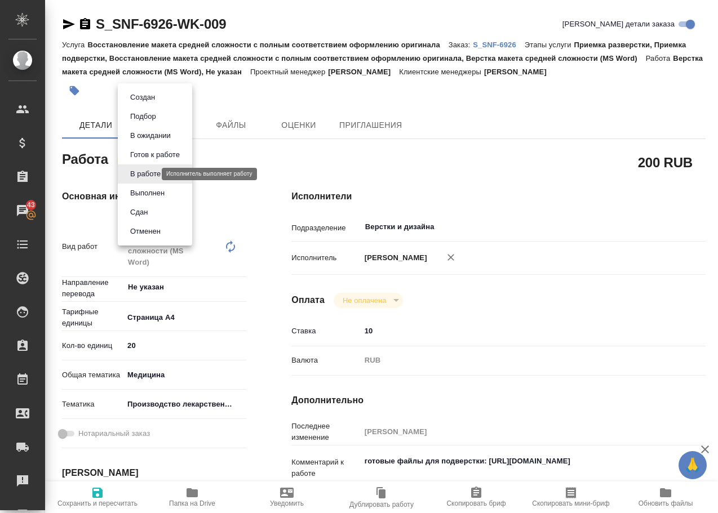
click at [149, 173] on body "🙏 .cls-1 fill:#fff; AWATERA Arsenyeva Vera Клиенты Спецификации Заказы 43 Чаты …" at bounding box center [359, 256] width 718 height 513
drag, startPoint x: 145, startPoint y: 191, endPoint x: 158, endPoint y: 185, distance: 14.6
click at [146, 191] on button "Выполнен" at bounding box center [147, 193] width 41 height 12
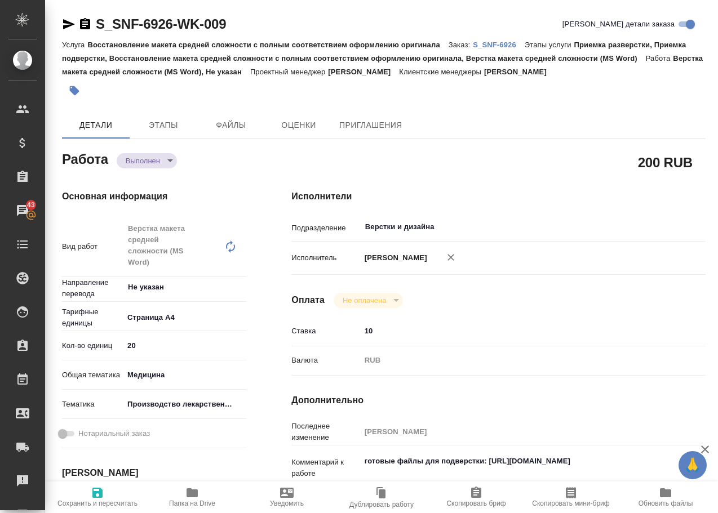
type textarea "x"
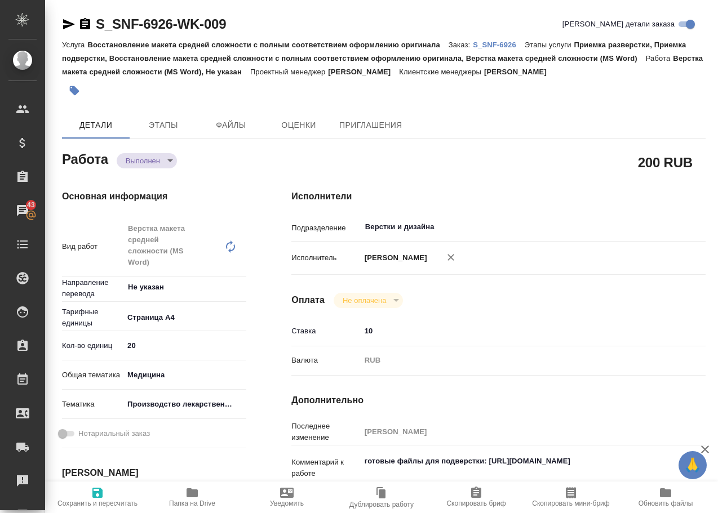
type textarea "x"
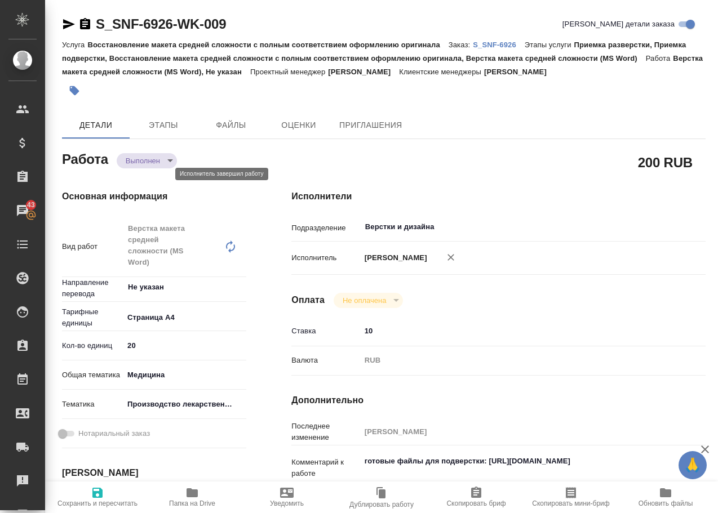
click at [147, 176] on body "🙏 .cls-1 fill:#fff; AWATERA Arsenyeva Vera Клиенты Спецификации Заказы 43 Чаты …" at bounding box center [359, 256] width 718 height 513
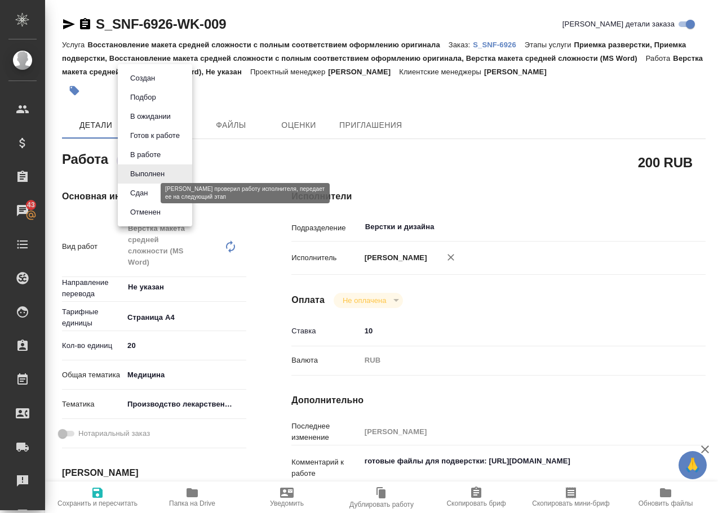
click at [148, 194] on button "Сдан" at bounding box center [139, 193] width 24 height 12
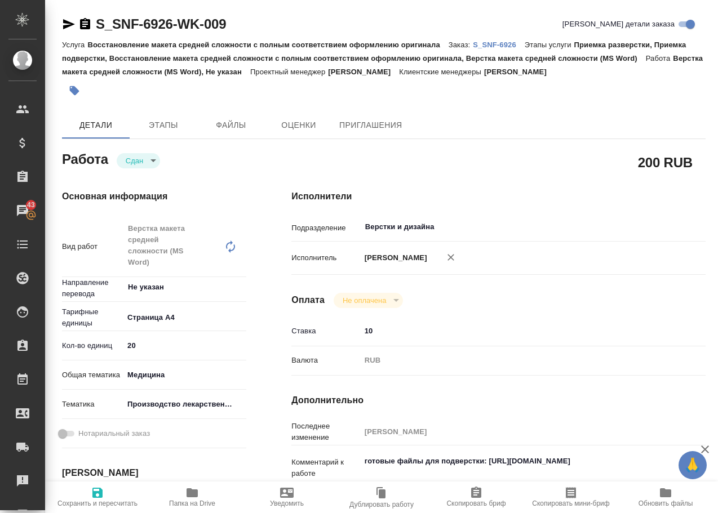
type textarea "x"
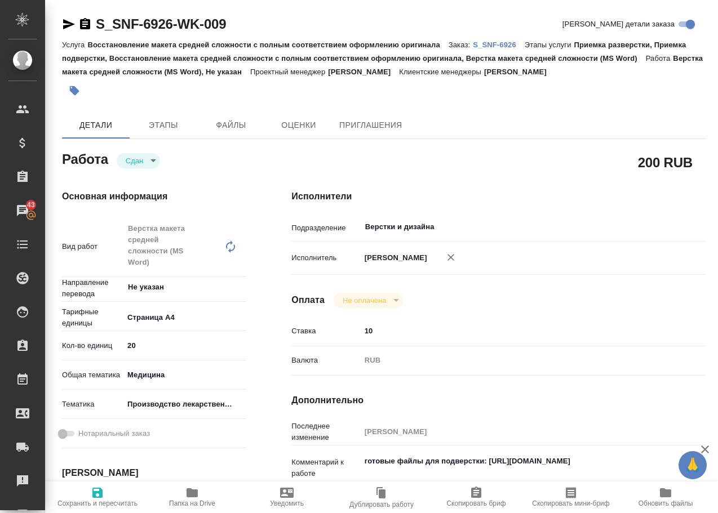
type textarea "x"
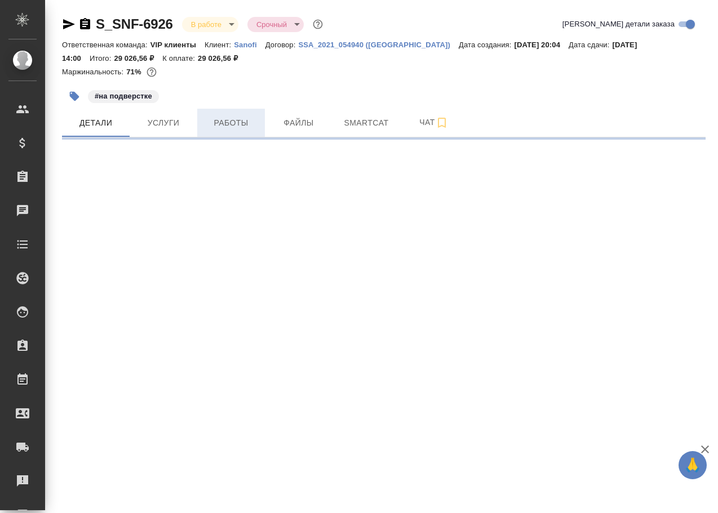
select select "RU"
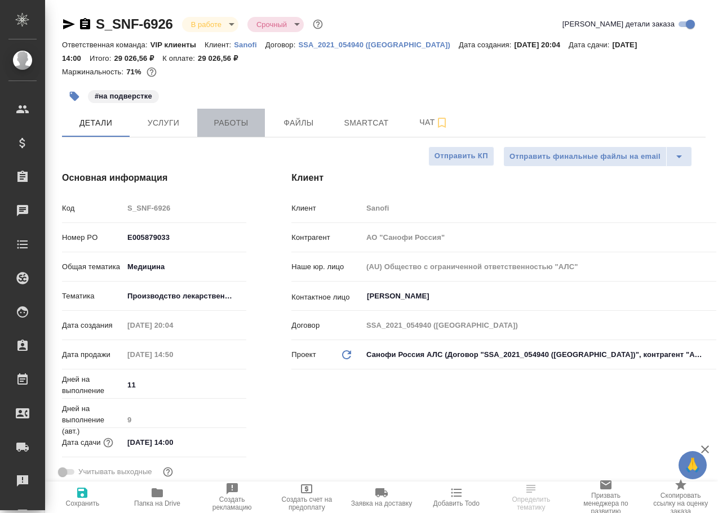
click at [237, 121] on span "Работы" at bounding box center [231, 123] width 54 height 14
type textarea "x"
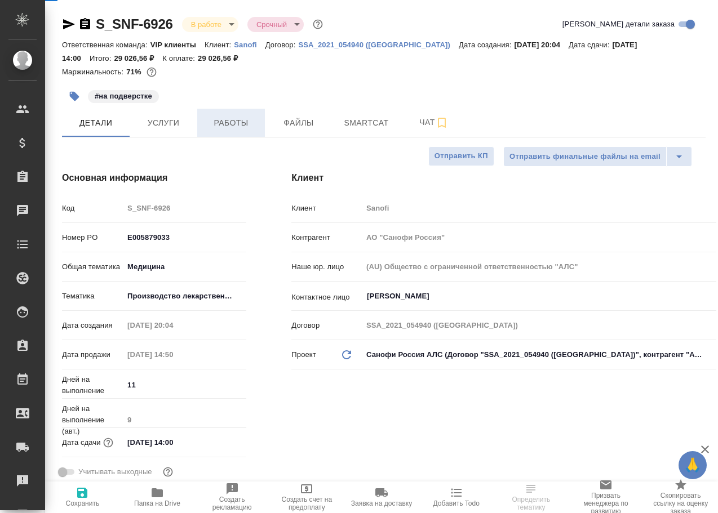
type textarea "x"
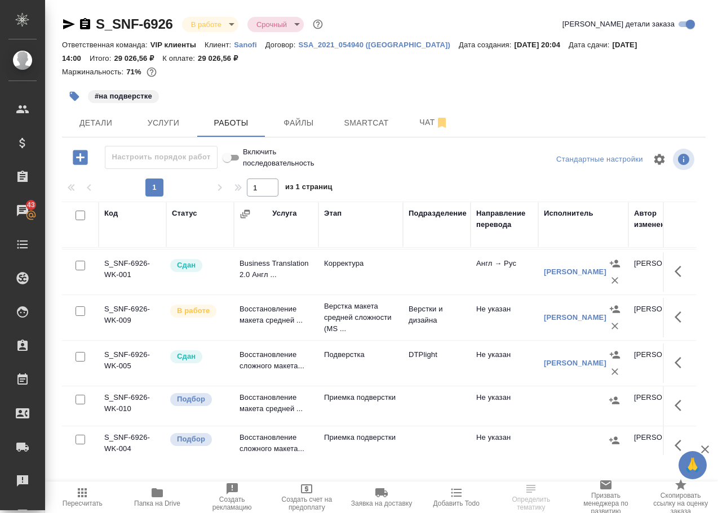
scroll to position [99, 0]
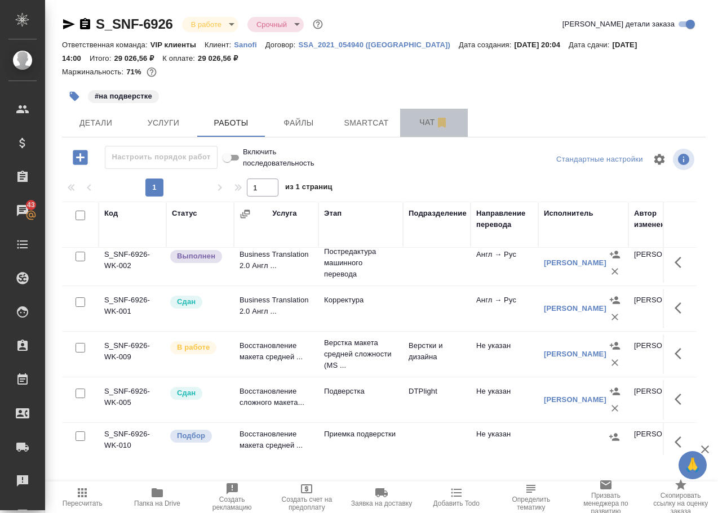
click at [427, 117] on span "Чат" at bounding box center [434, 122] width 54 height 14
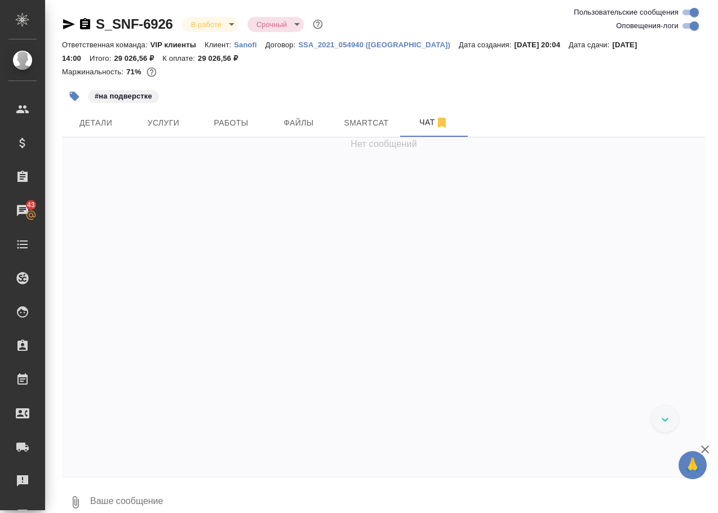
click at [170, 500] on textarea at bounding box center [397, 502] width 616 height 38
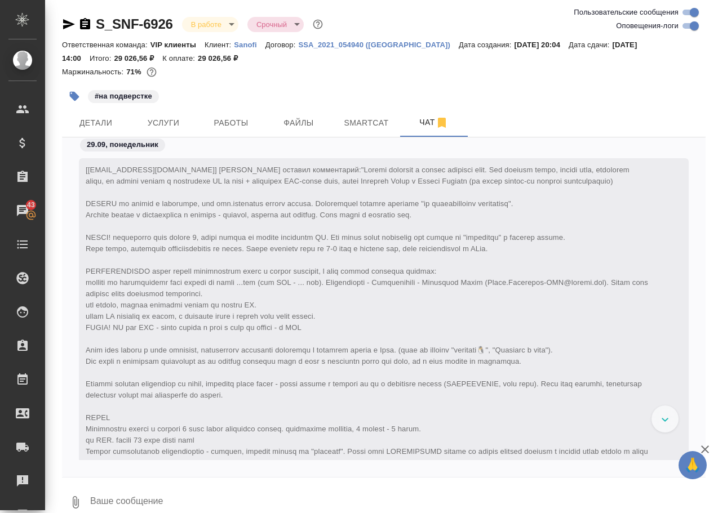
scroll to position [52148, 0]
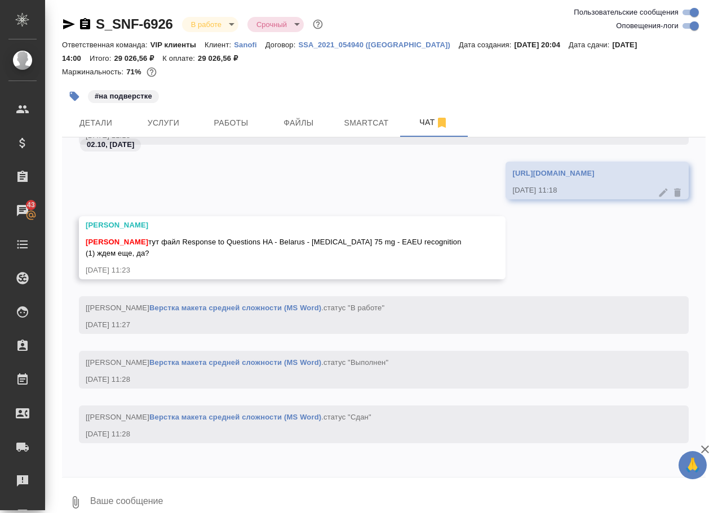
paste textarea "[URL][DOMAIN_NAME]"
type textarea "[URL][DOMAIN_NAME]"
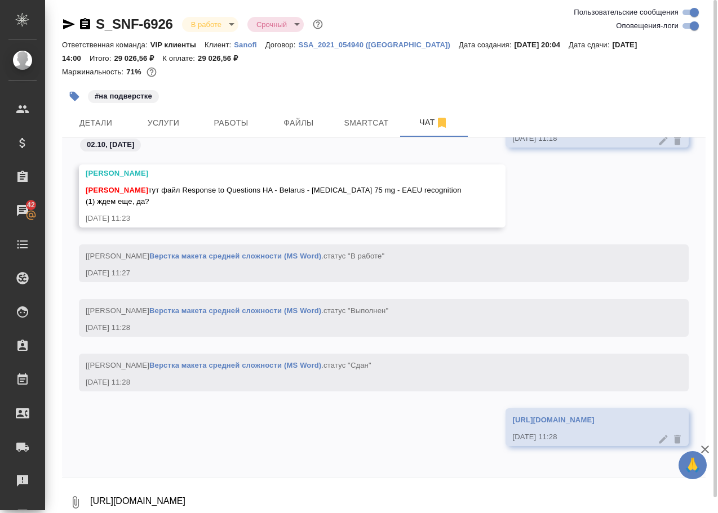
scroll to position [51752, 0]
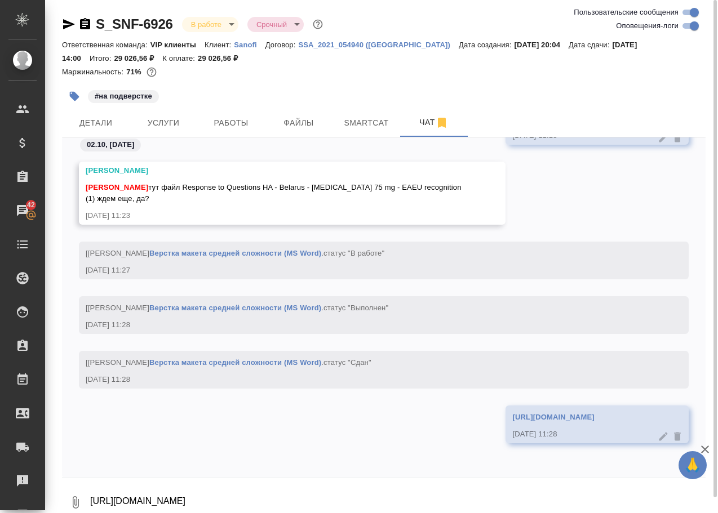
click at [141, 498] on textarea "[URL][DOMAIN_NAME]" at bounding box center [397, 502] width 616 height 38
type textarea "да, закинула его в эту же папку"
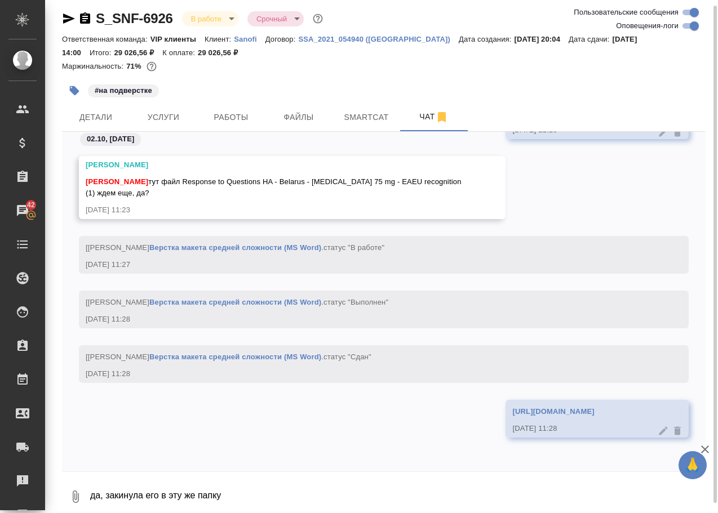
scroll to position [51807, 0]
